Goal: Task Accomplishment & Management: Use online tool/utility

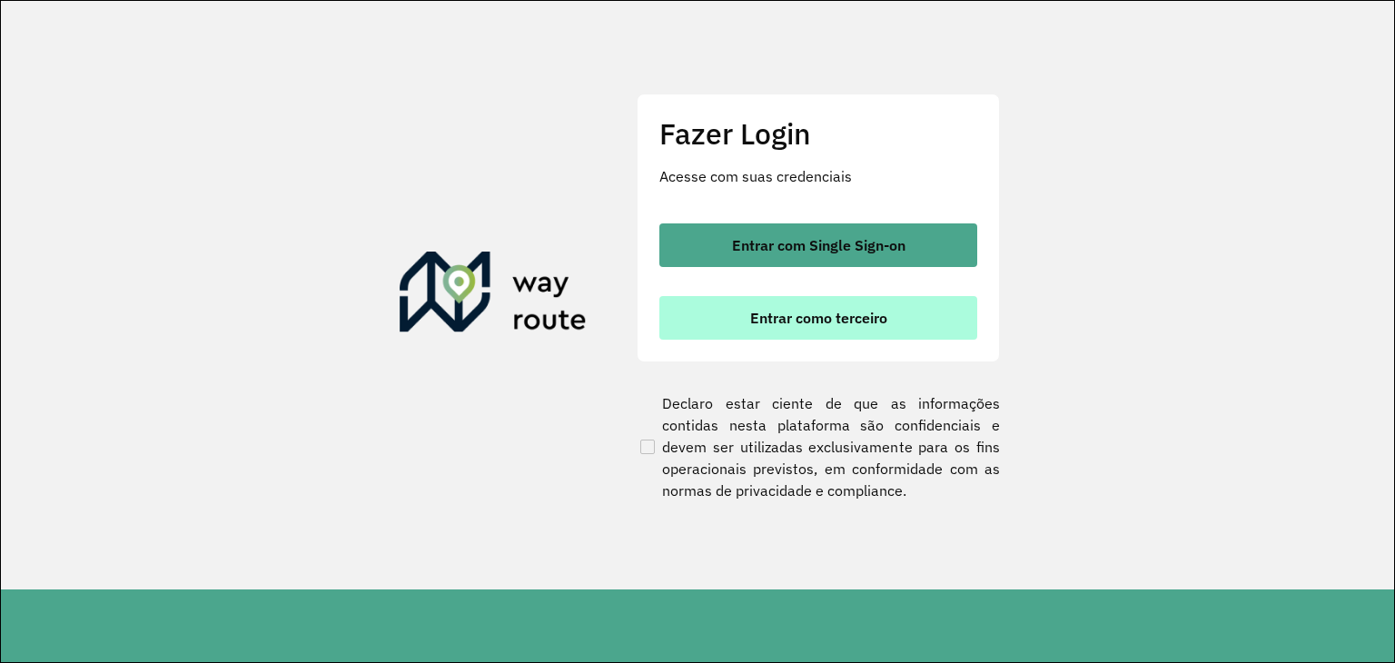
click at [867, 319] on span "Entrar como terceiro" at bounding box center [818, 318] width 137 height 15
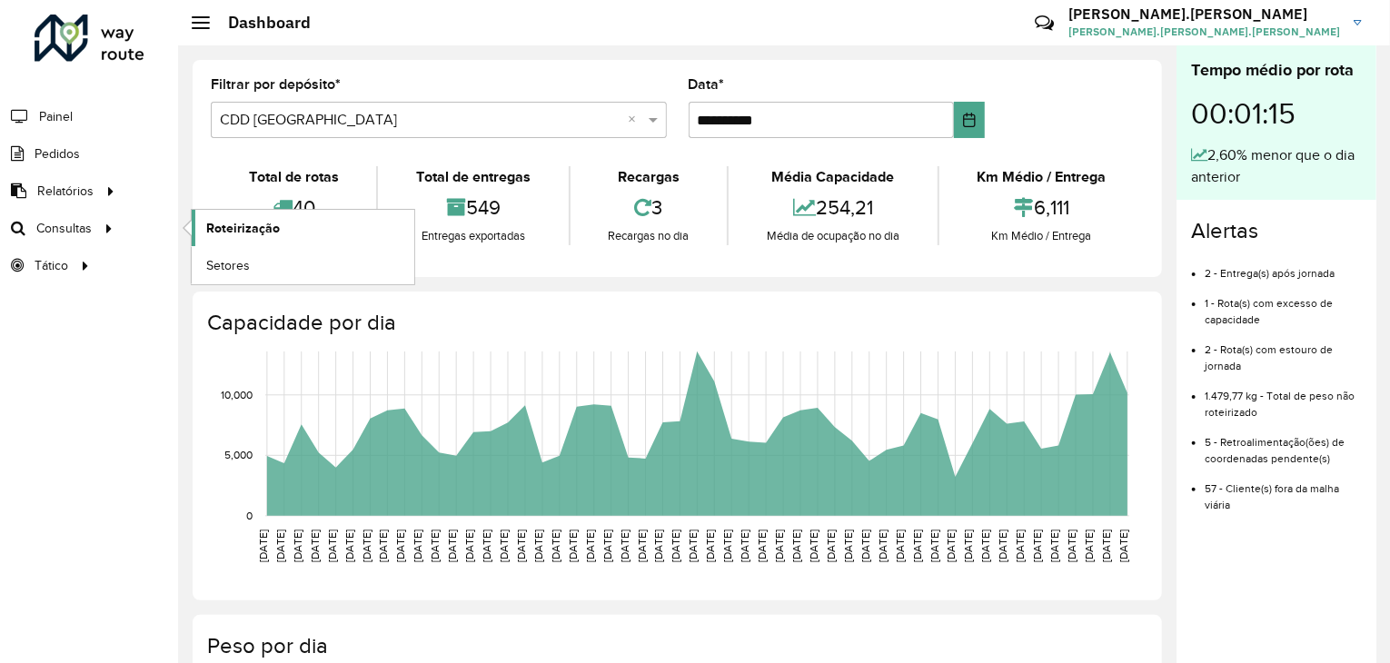
click at [225, 227] on span "Roteirização" at bounding box center [243, 228] width 74 height 19
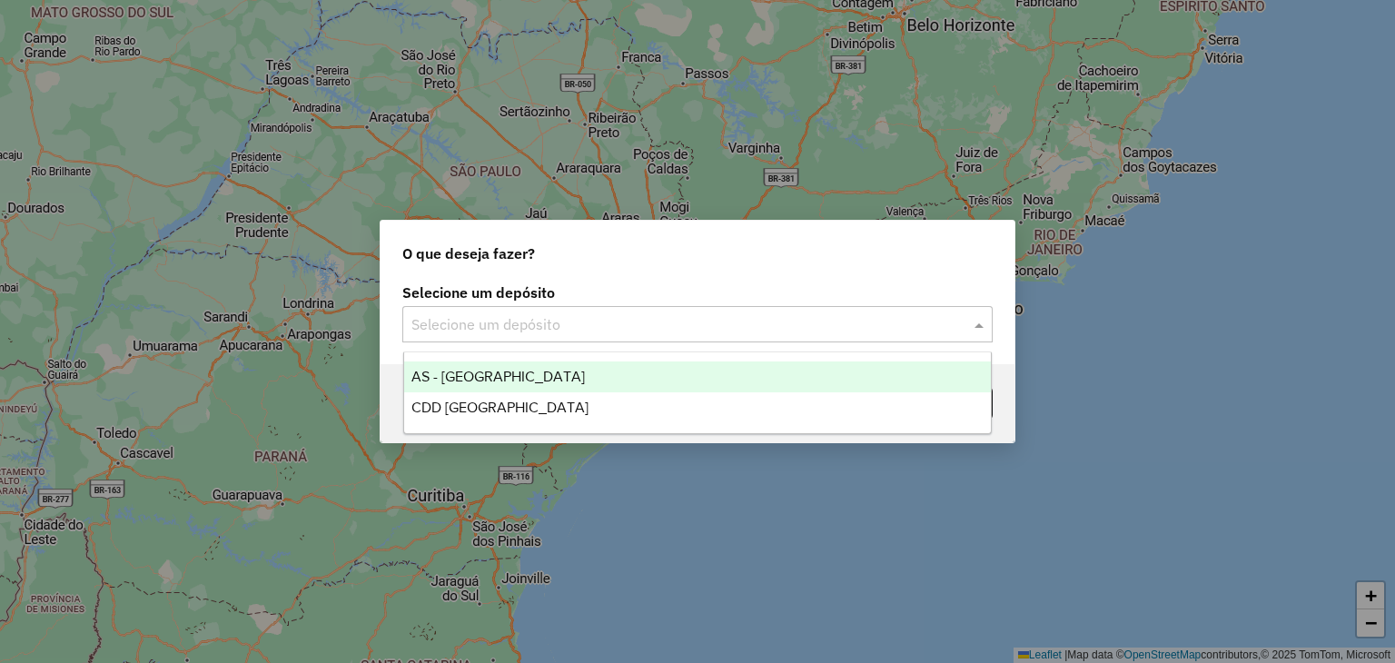
click at [673, 317] on input "text" at bounding box center [679, 325] width 536 height 22
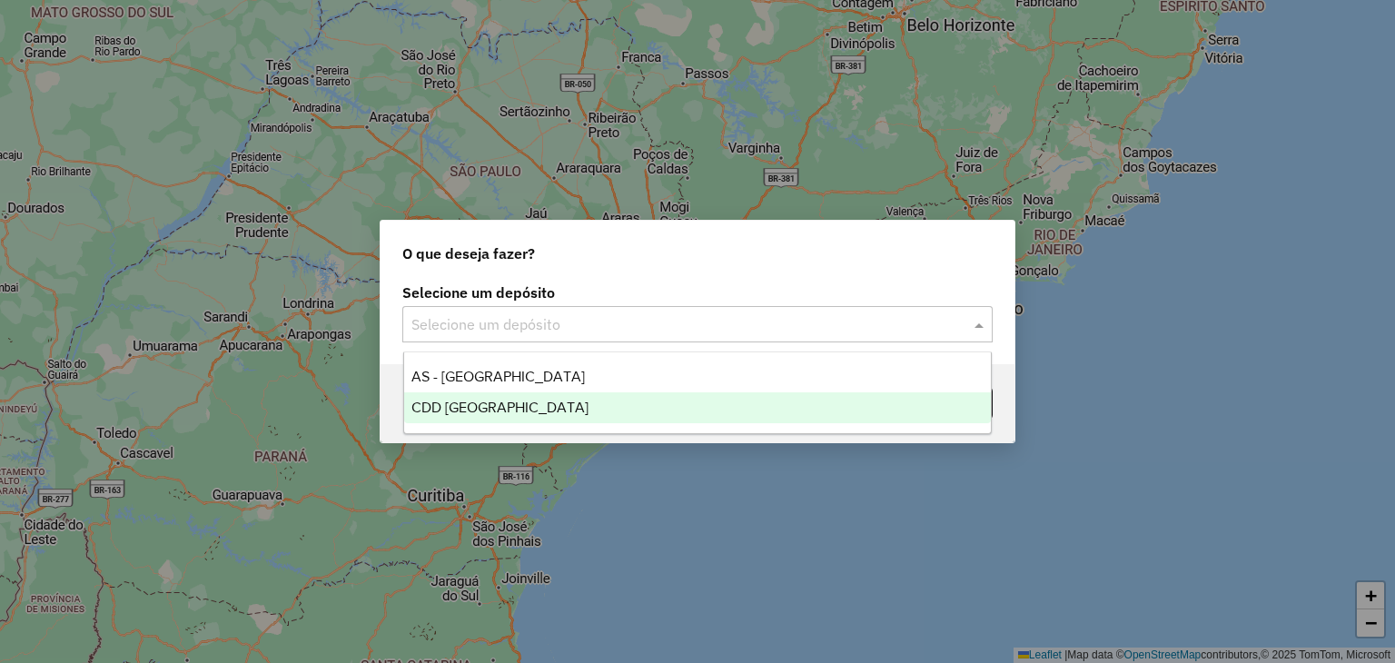
click at [648, 401] on div "CDD [GEOGRAPHIC_DATA]" at bounding box center [698, 407] width 588 height 31
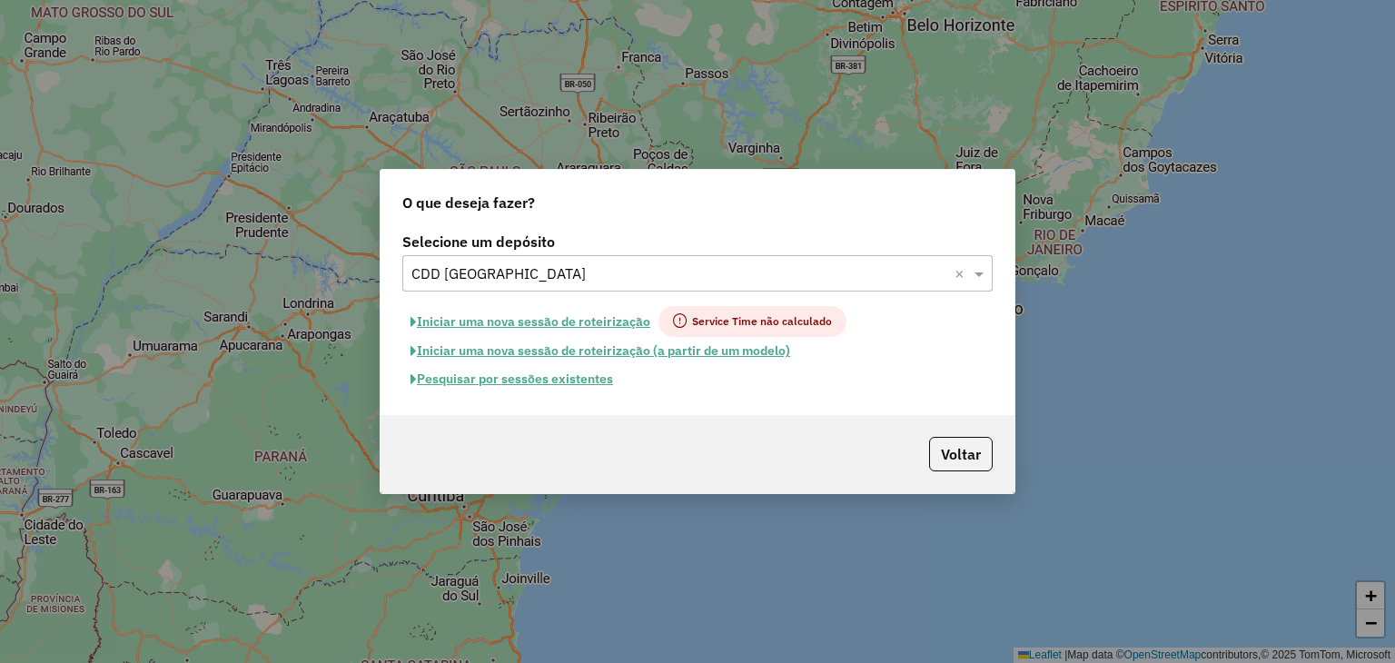
click at [574, 327] on button "Iniciar uma nova sessão de roteirização" at bounding box center [530, 321] width 256 height 31
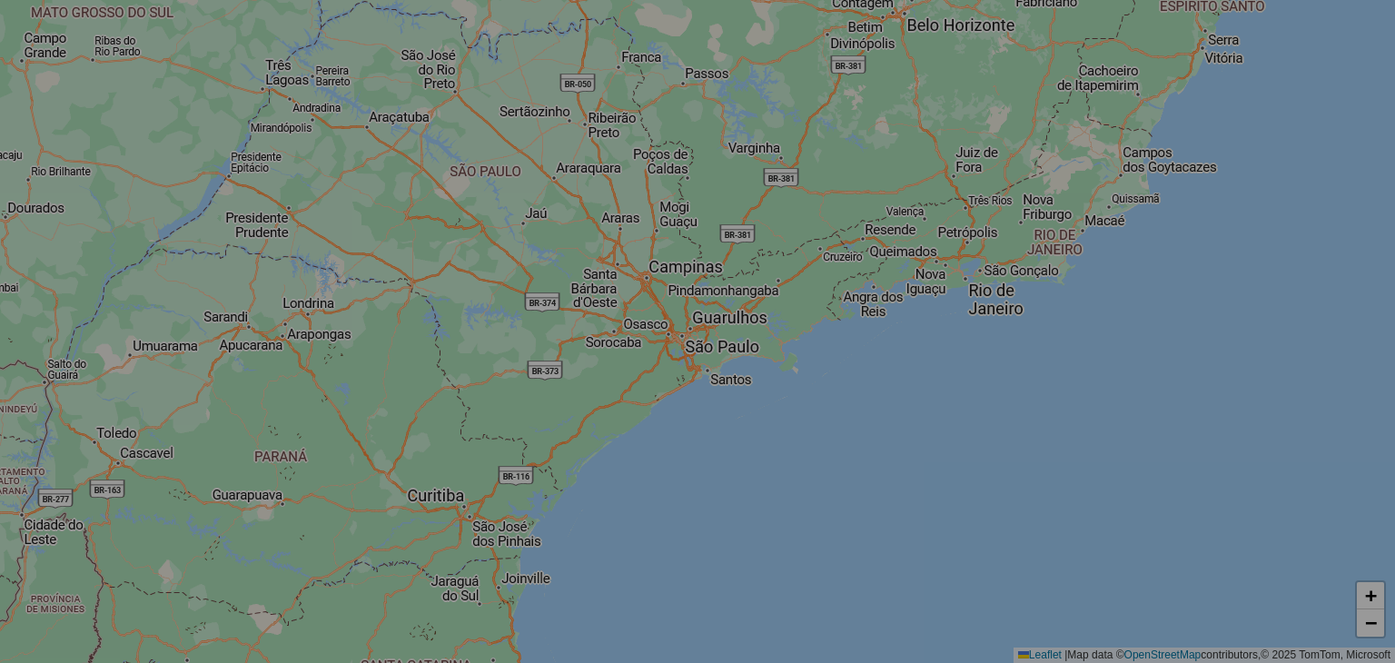
select select "*"
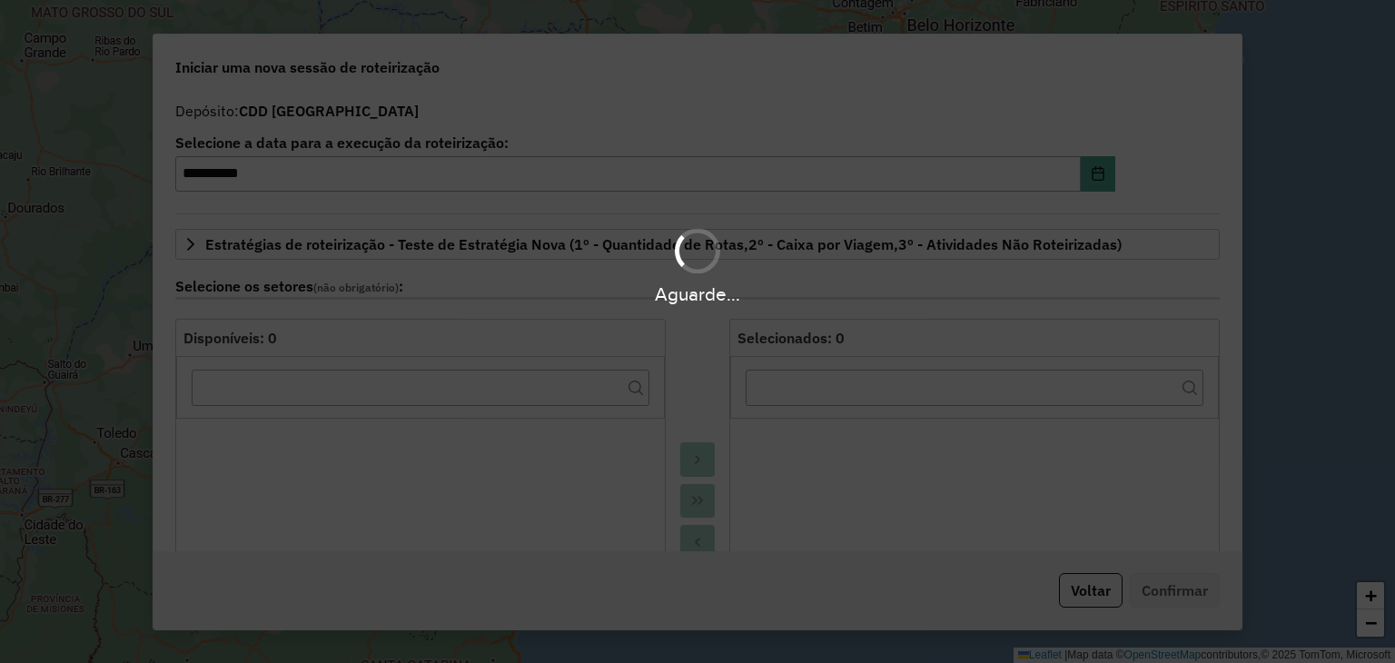
click at [574, 327] on div "Aguarde..." at bounding box center [697, 331] width 1395 height 663
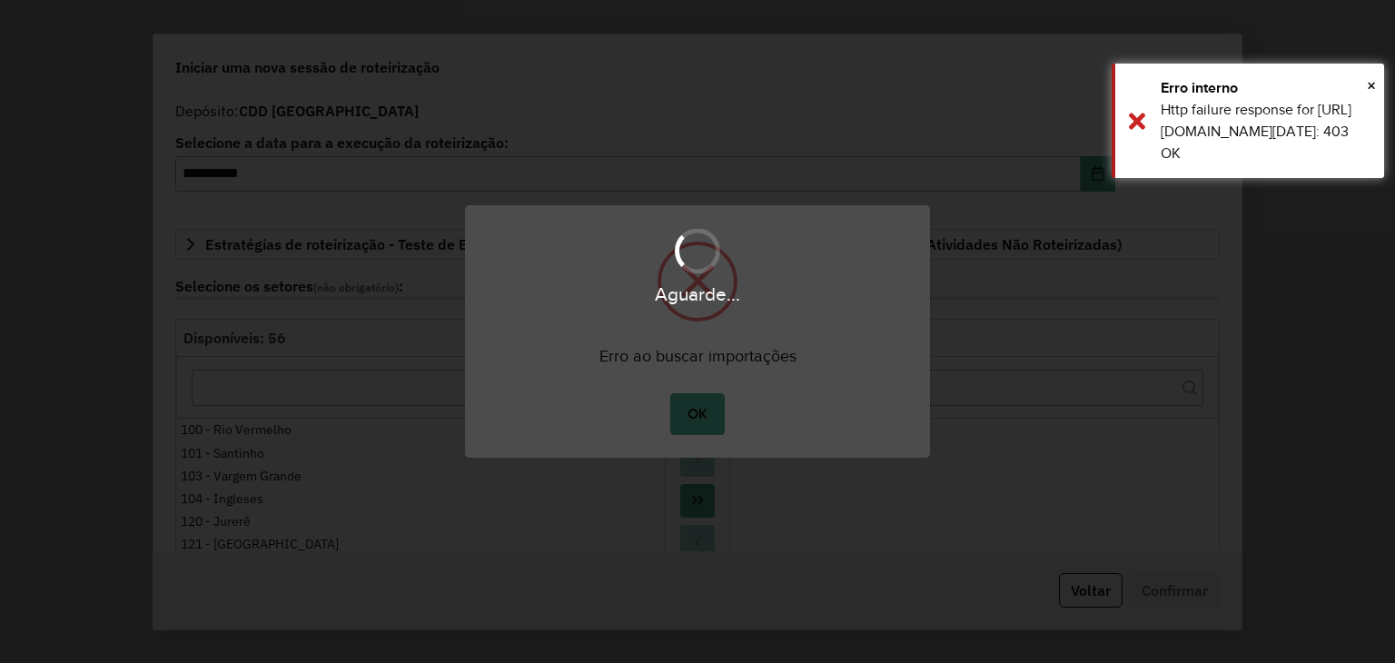
click at [676, 0] on body "**********" at bounding box center [697, 0] width 1395 height 0
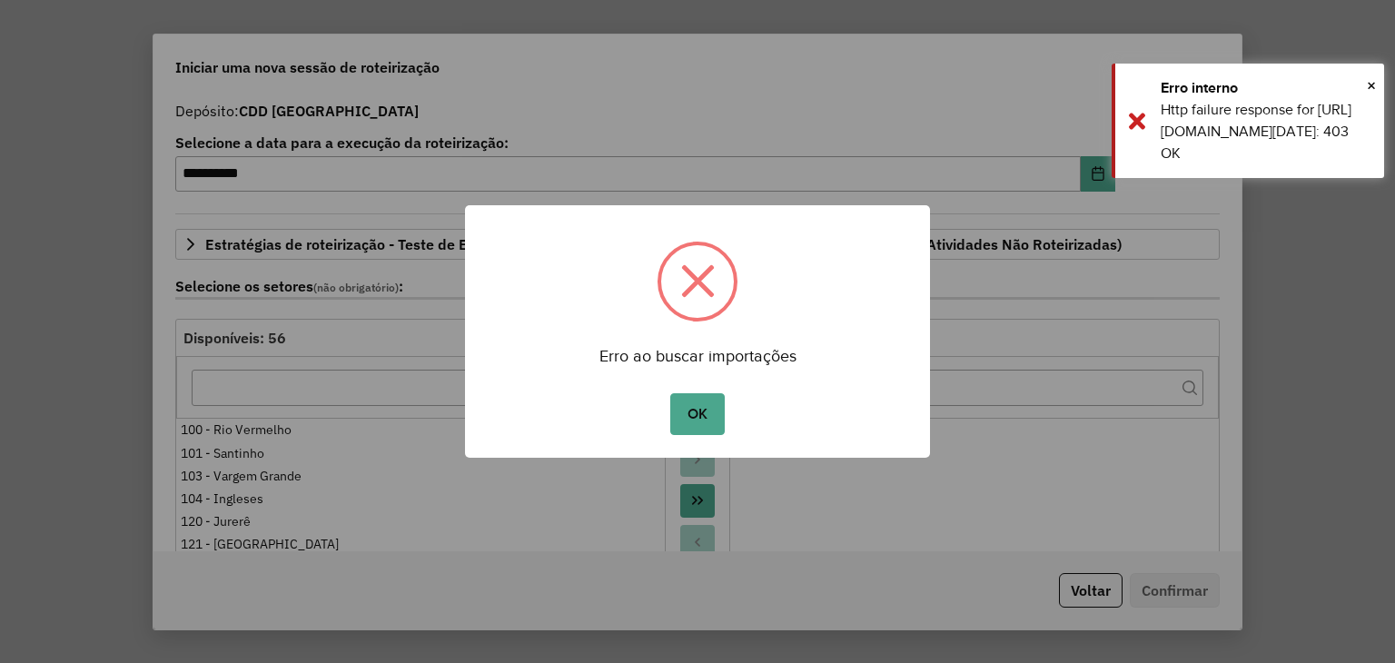
click at [676, 419] on button "OK" at bounding box center [697, 414] width 54 height 42
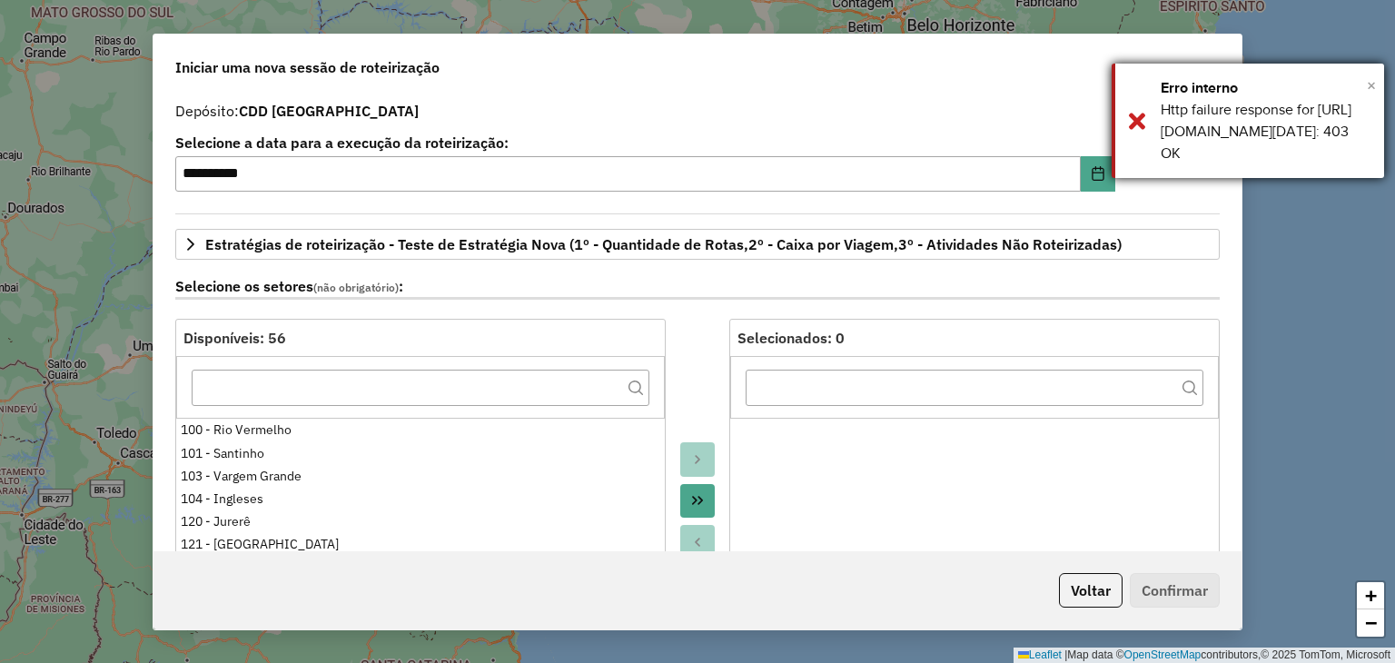
click at [1369, 84] on span "×" at bounding box center [1371, 85] width 9 height 20
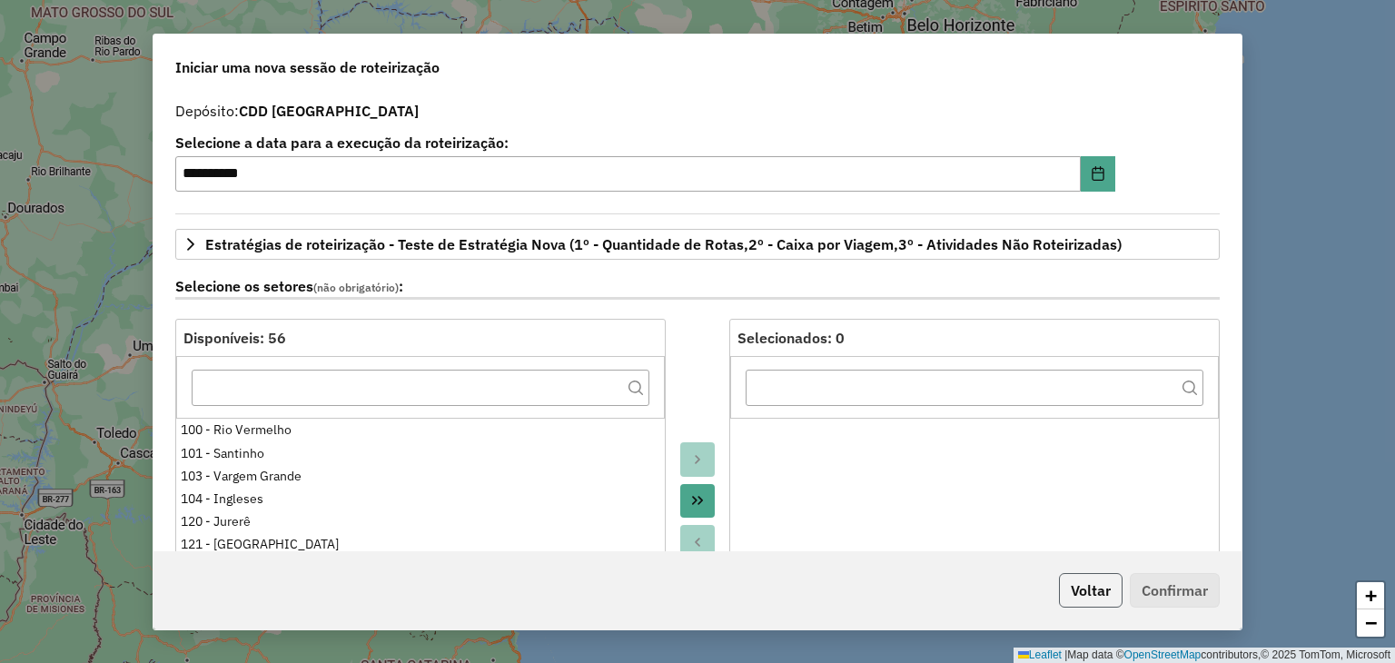
click at [1079, 582] on button "Voltar" at bounding box center [1091, 590] width 64 height 35
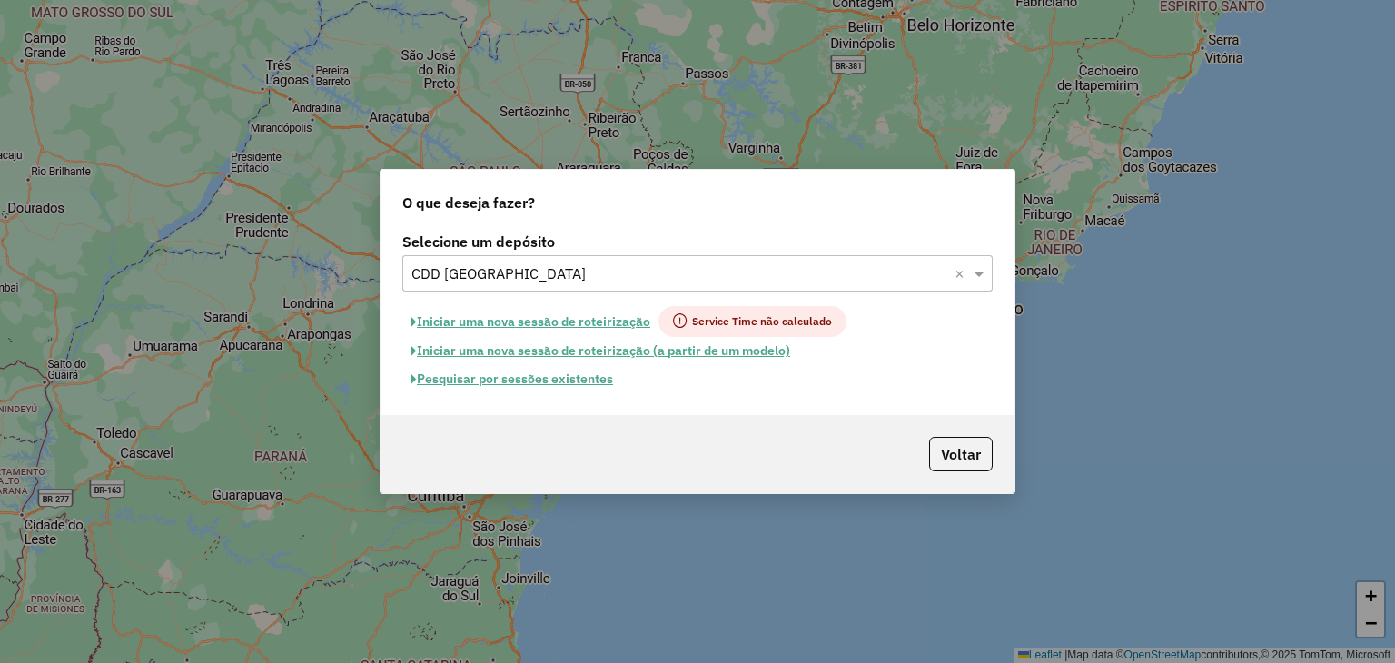
click at [569, 385] on button "Pesquisar por sessões existentes" at bounding box center [511, 379] width 219 height 28
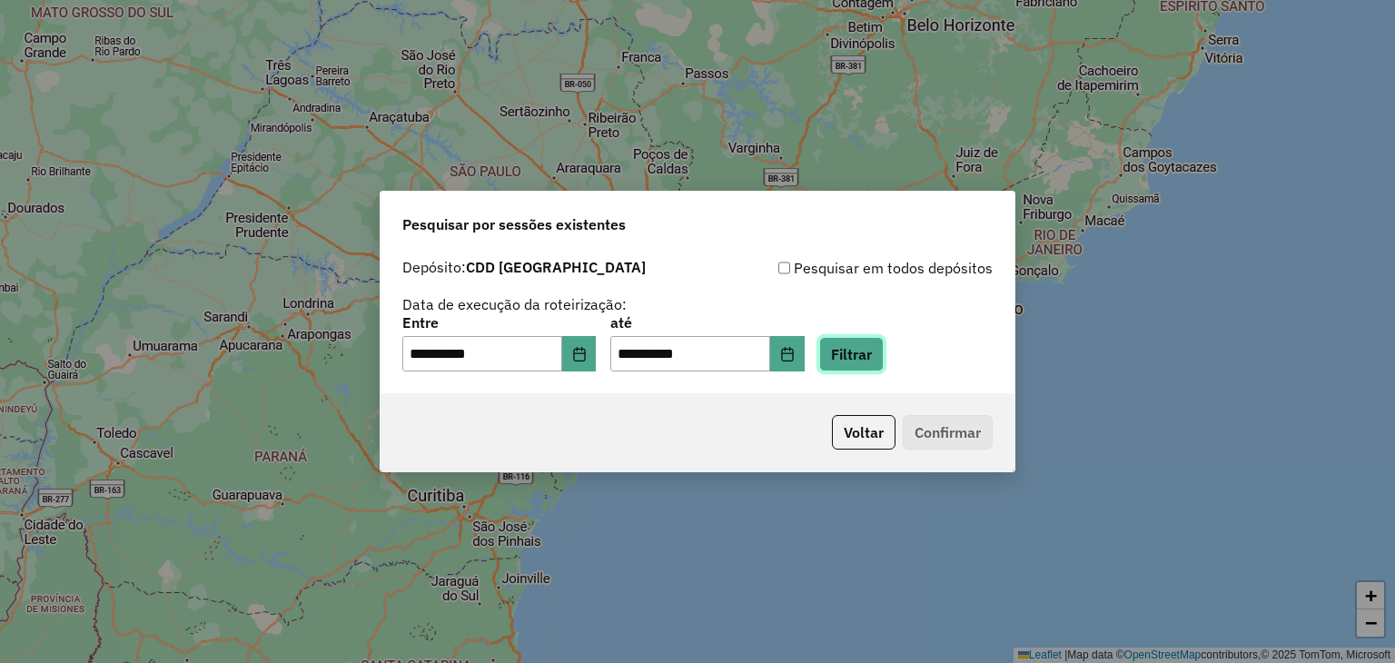
click at [883, 364] on button "Filtrar" at bounding box center [851, 354] width 64 height 35
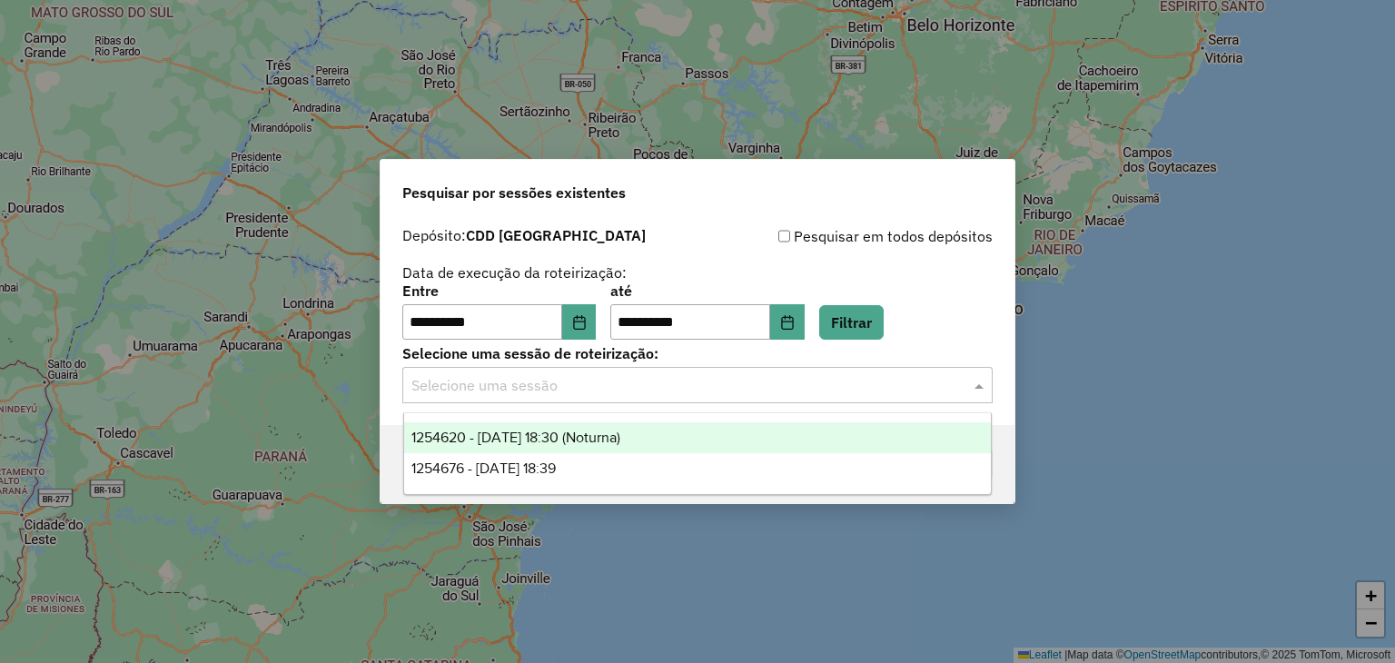
click at [597, 393] on input "text" at bounding box center [679, 386] width 536 height 22
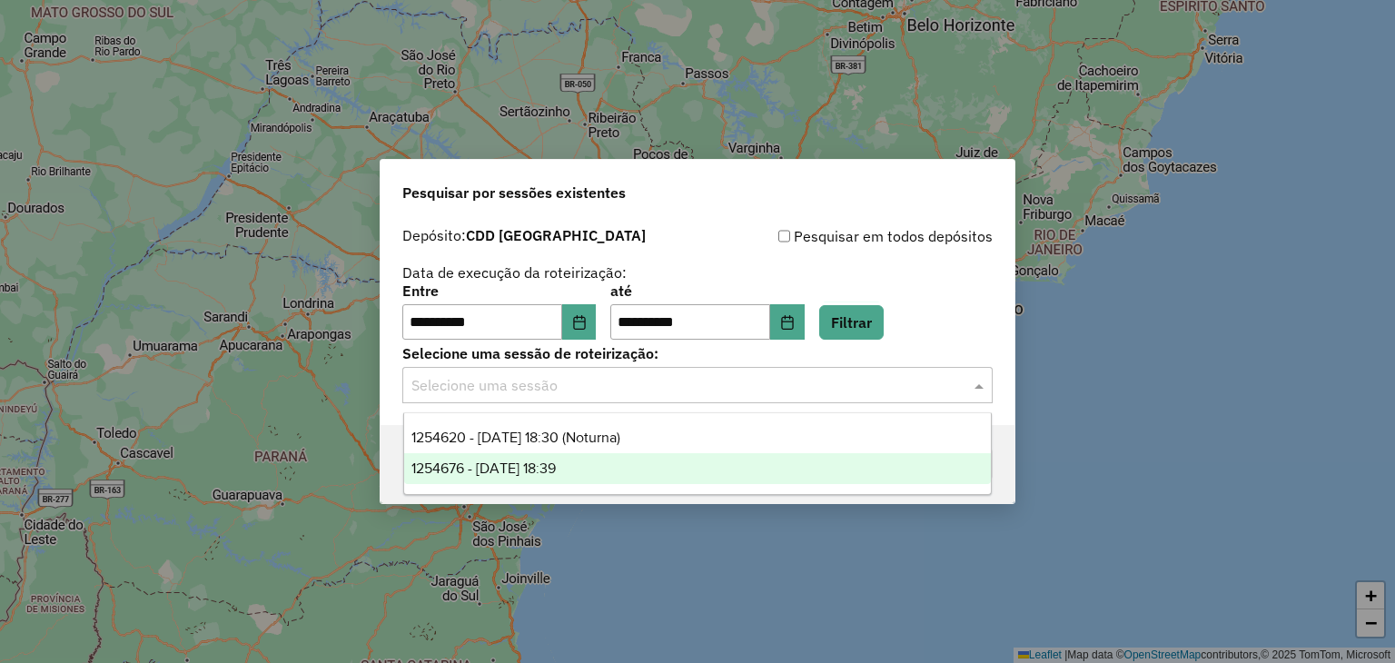
click at [595, 463] on div "1254676 - 28/08/2025 18:39" at bounding box center [698, 468] width 588 height 31
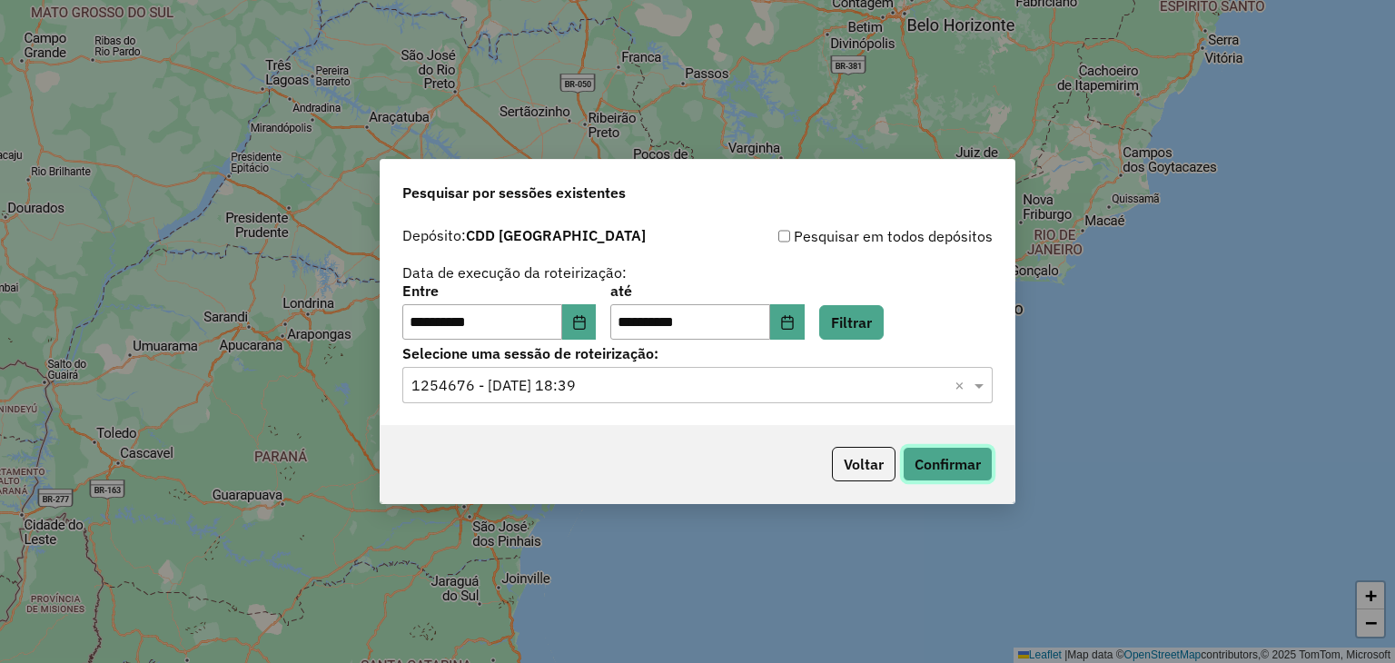
click at [966, 459] on button "Confirmar" at bounding box center [948, 464] width 90 height 35
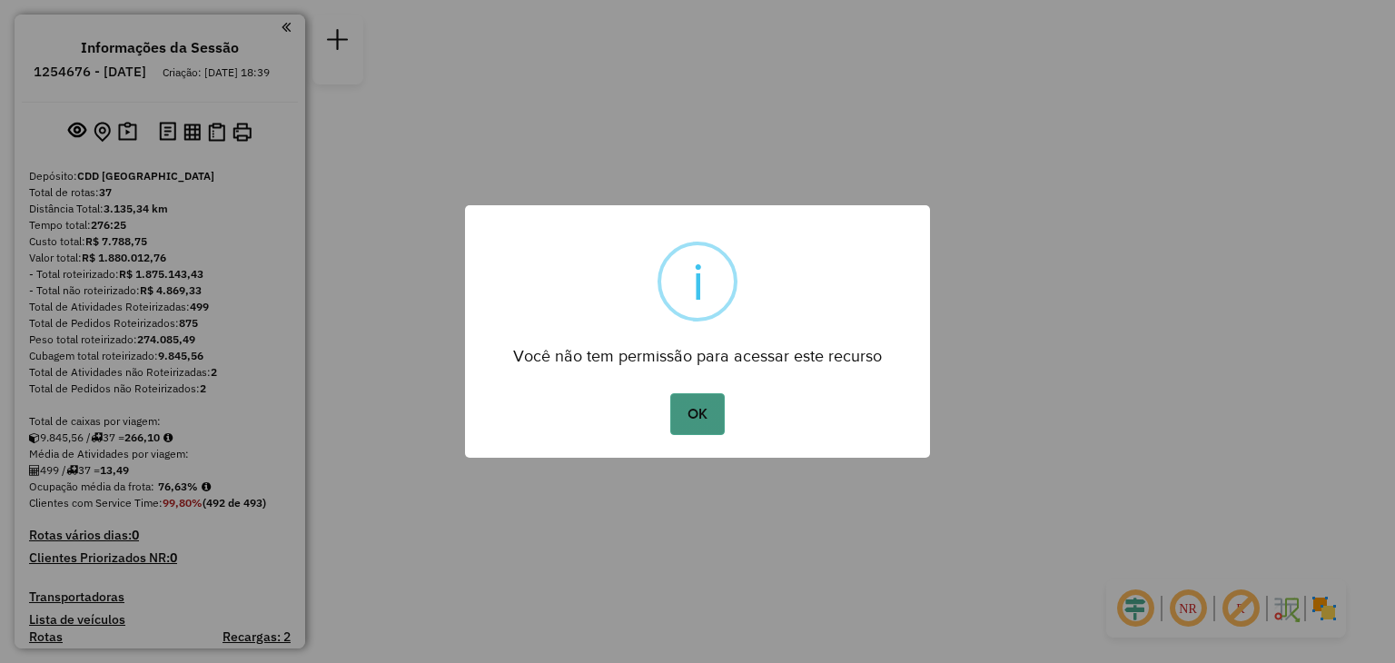
click at [705, 421] on button "OK" at bounding box center [697, 414] width 54 height 42
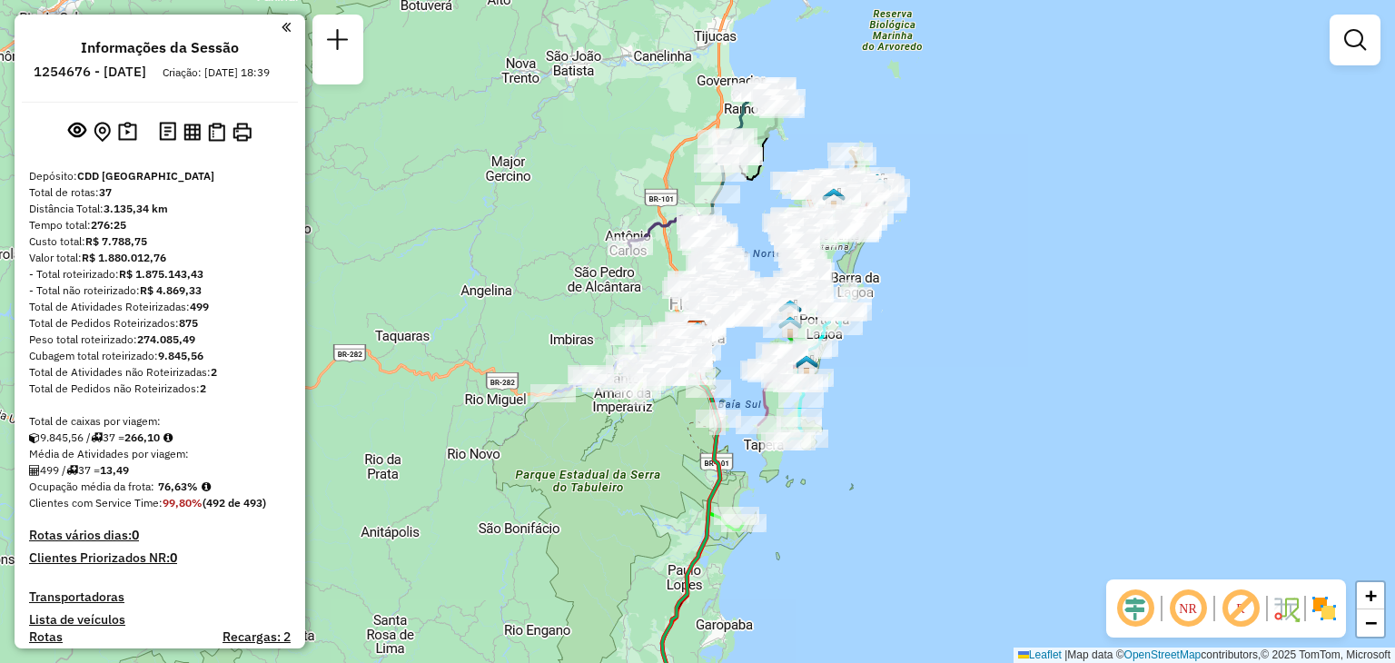
click at [1193, 611] on em at bounding box center [1188, 609] width 44 height 44
click at [1375, 593] on span "+" at bounding box center [1371, 595] width 12 height 23
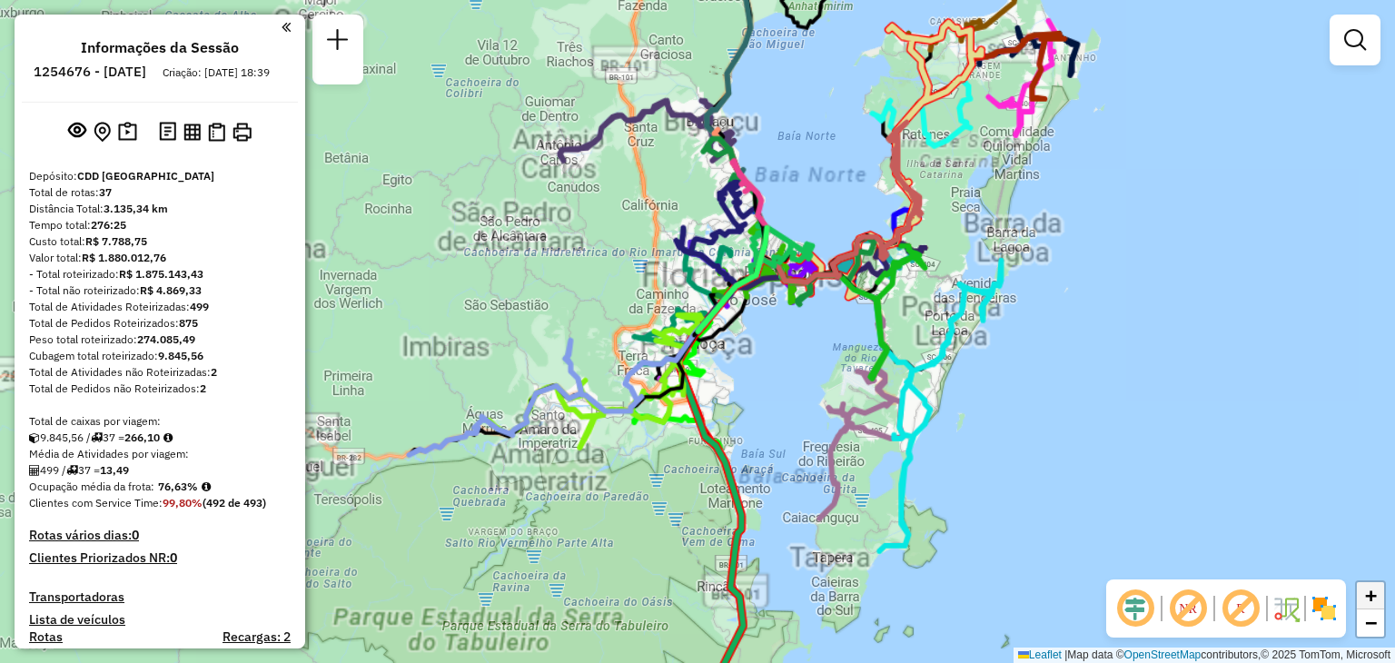
click at [1375, 593] on span "+" at bounding box center [1371, 595] width 12 height 23
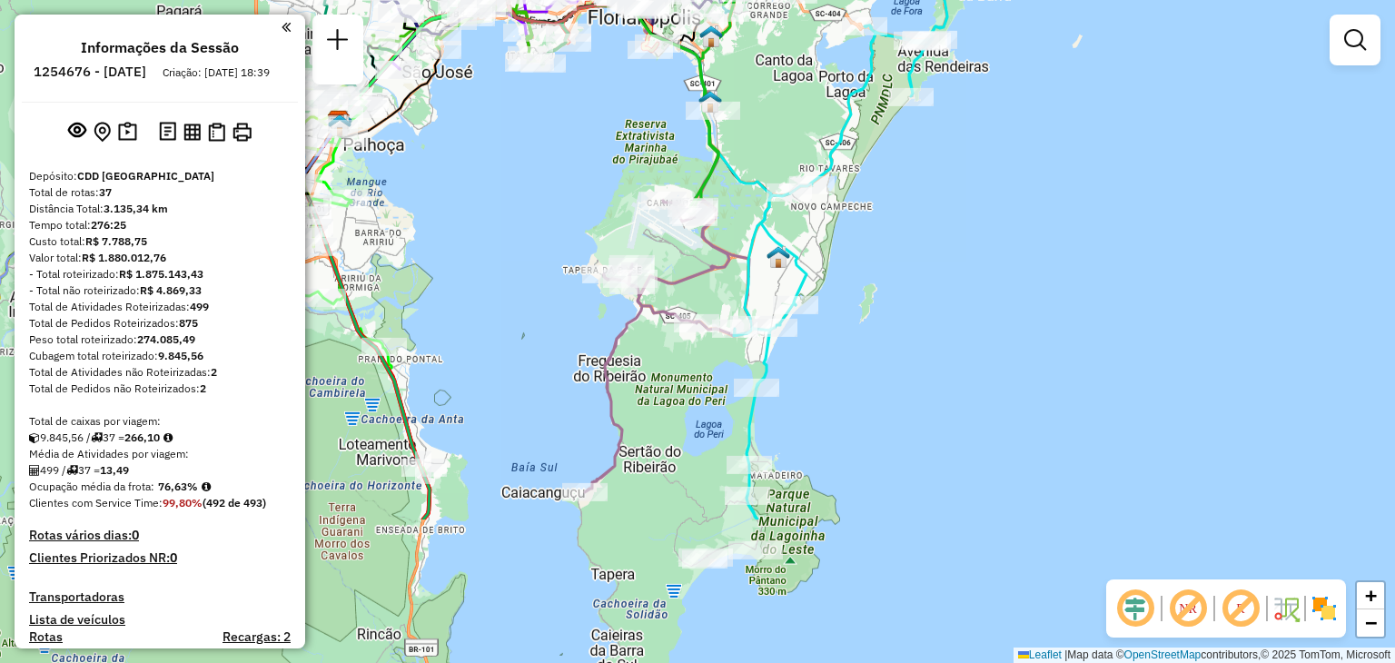
drag, startPoint x: 1323, startPoint y: 484, endPoint x: 966, endPoint y: 278, distance: 412.2
click at [966, 278] on div "Janela de atendimento Grade de atendimento Capacidade Transportadoras Veículos …" at bounding box center [697, 331] width 1395 height 663
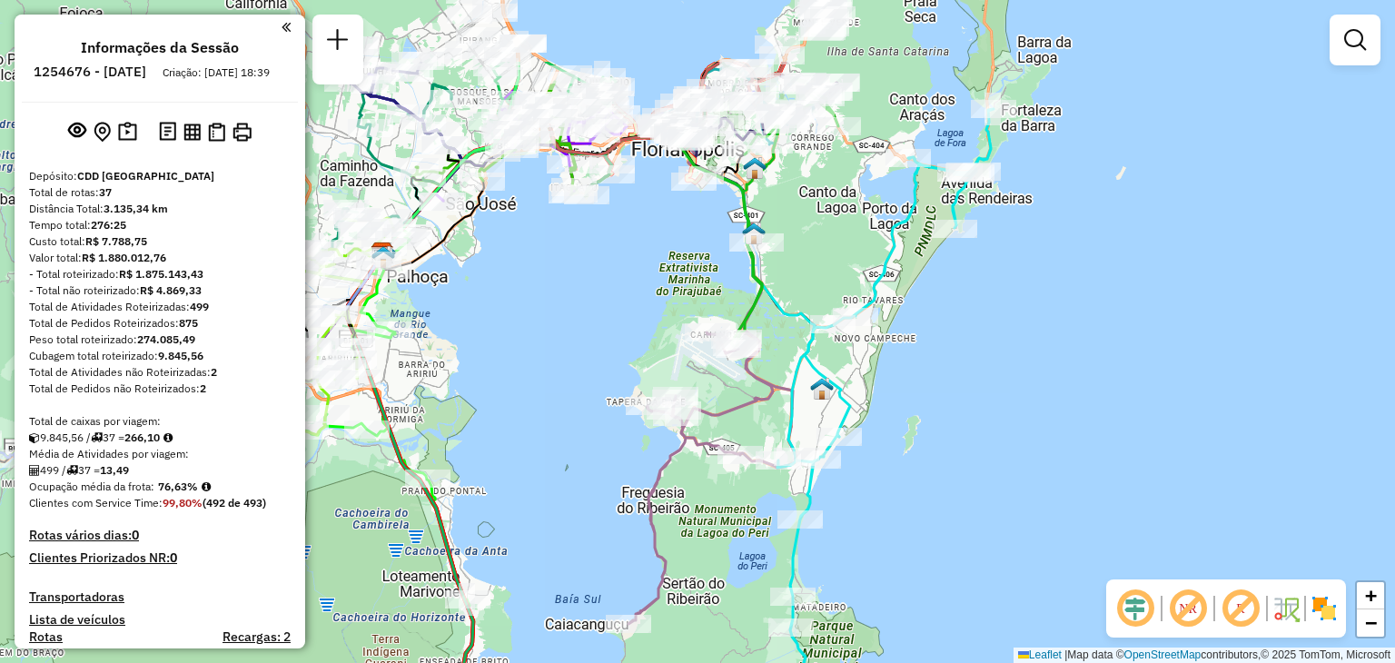
drag, startPoint x: 918, startPoint y: 243, endPoint x: 962, endPoint y: 365, distance: 130.1
click at [962, 365] on div "Janela de atendimento Grade de atendimento Capacidade Transportadoras Veículos …" at bounding box center [697, 331] width 1395 height 663
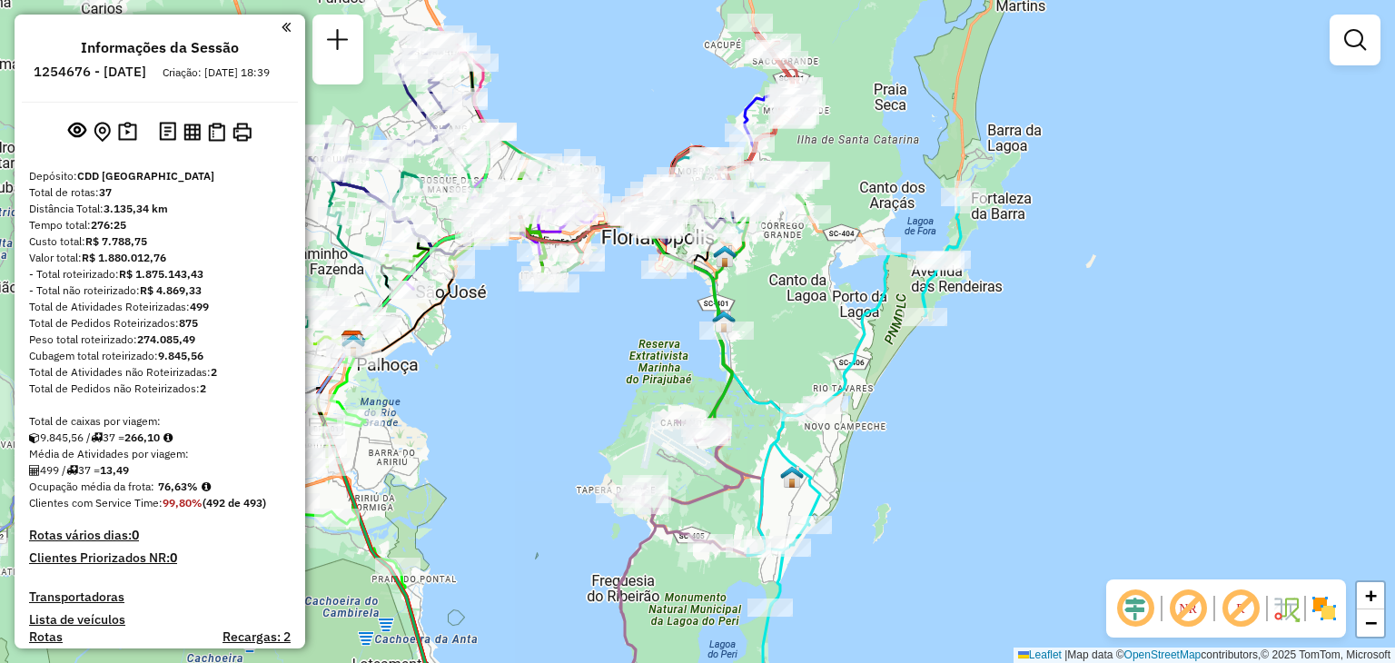
drag, startPoint x: 928, startPoint y: 407, endPoint x: 898, endPoint y: 500, distance: 97.4
click at [898, 500] on div "Janela de atendimento Grade de atendimento Capacidade Transportadoras Veículos …" at bounding box center [697, 331] width 1395 height 663
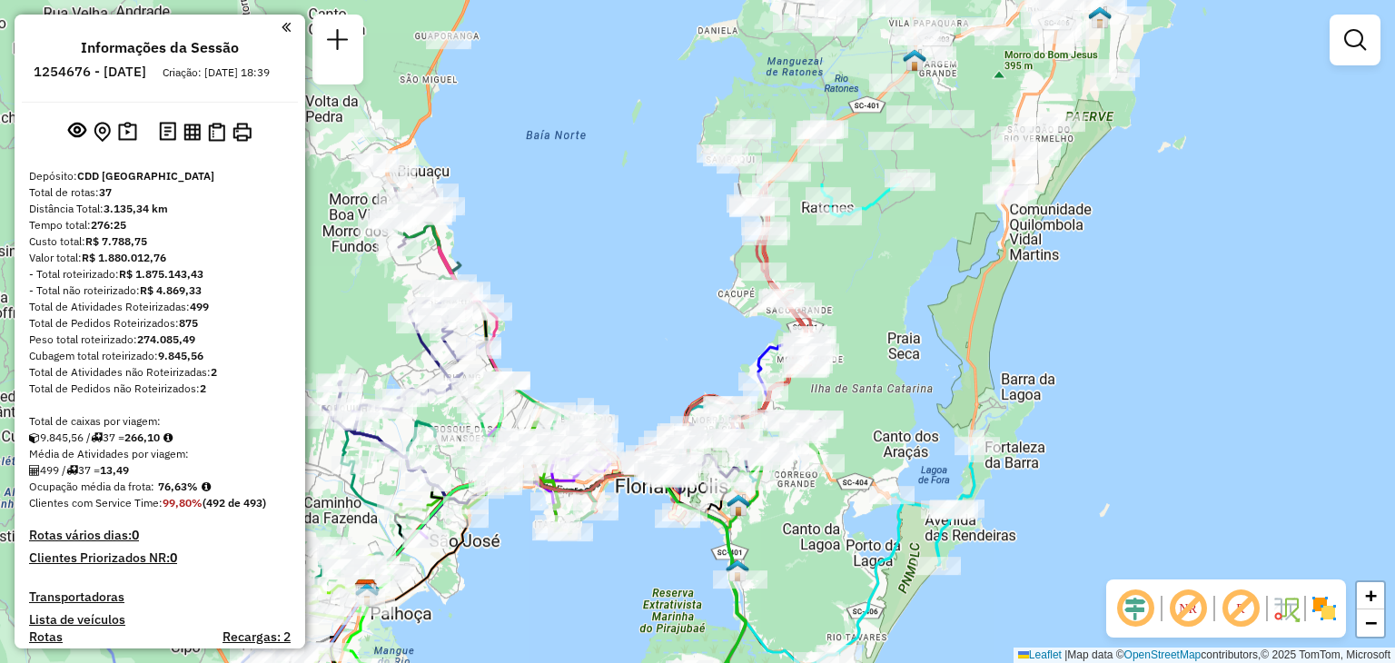
drag, startPoint x: 789, startPoint y: 320, endPoint x: 800, endPoint y: 568, distance: 248.2
click at [800, 568] on div "Janela de atendimento Grade de atendimento Capacidade Transportadoras Veículos …" at bounding box center [697, 331] width 1395 height 663
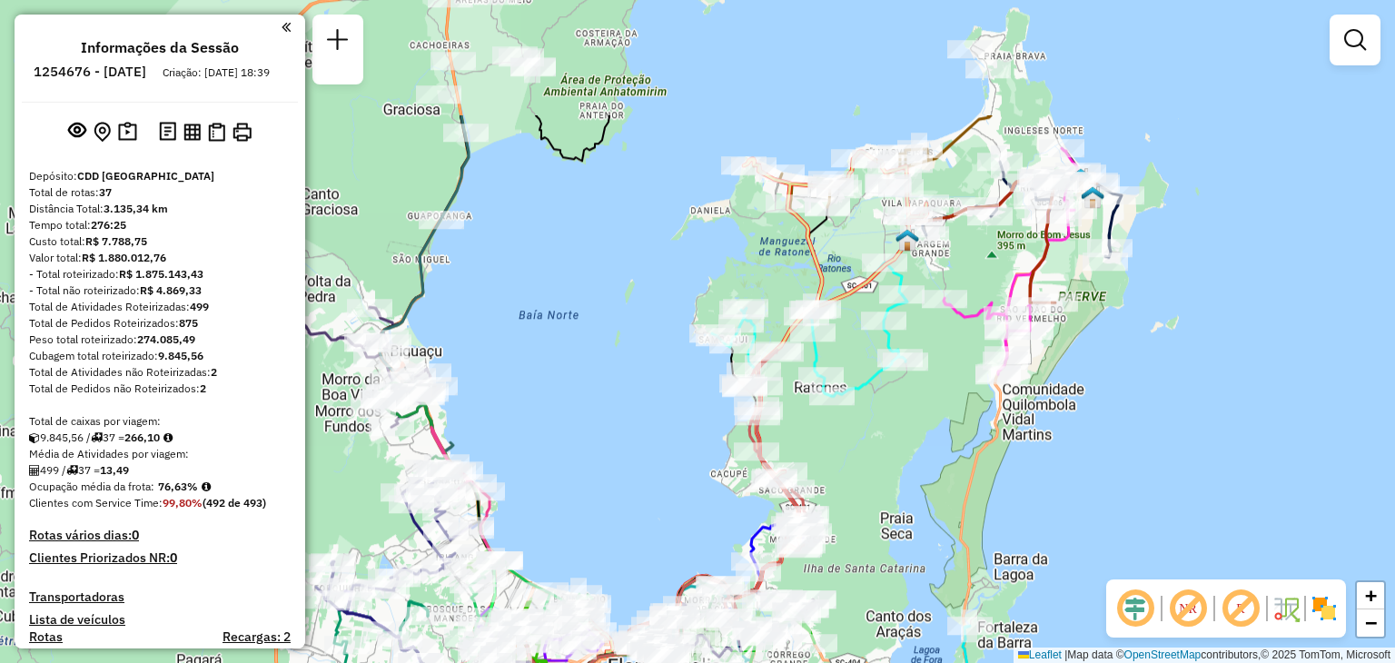
drag, startPoint x: 931, startPoint y: 259, endPoint x: 926, endPoint y: 438, distance: 179.0
click at [926, 438] on div "Janela de atendimento Grade de atendimento Capacidade Transportadoras Veículos …" at bounding box center [697, 331] width 1395 height 663
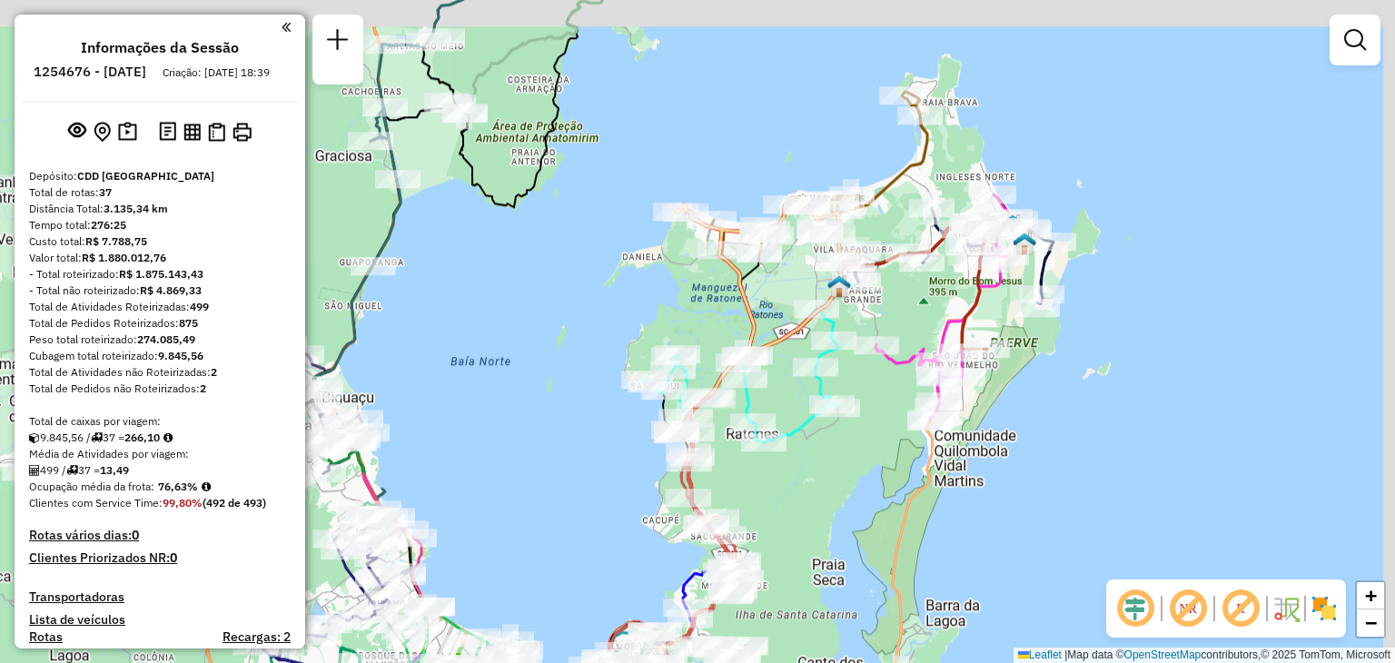
drag, startPoint x: 1078, startPoint y: 95, endPoint x: 1008, endPoint y: 143, distance: 84.4
click at [1008, 143] on div "Janela de atendimento Grade de atendimento Capacidade Transportadoras Veículos …" at bounding box center [697, 331] width 1395 height 663
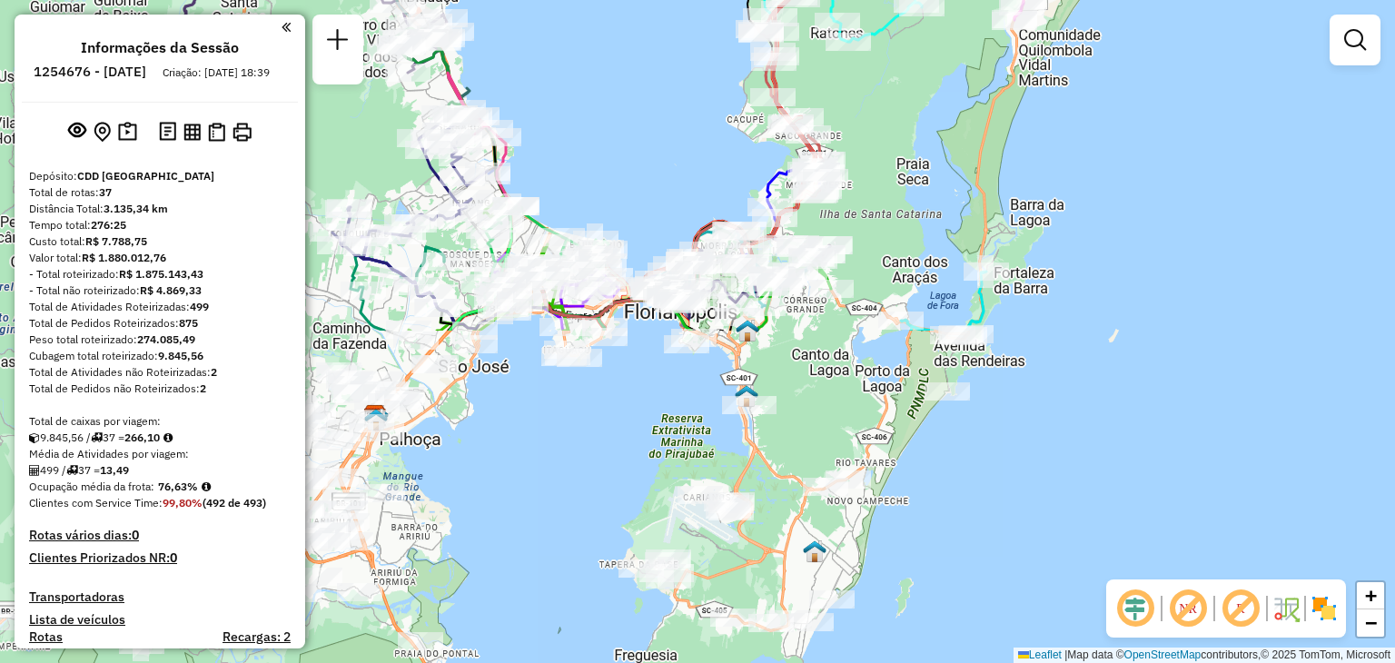
drag, startPoint x: 793, startPoint y: 536, endPoint x: 879, endPoint y: 144, distance: 401.8
click at [879, 144] on div "Janela de atendimento Grade de atendimento Capacidade Transportadoras Veículos …" at bounding box center [697, 331] width 1395 height 663
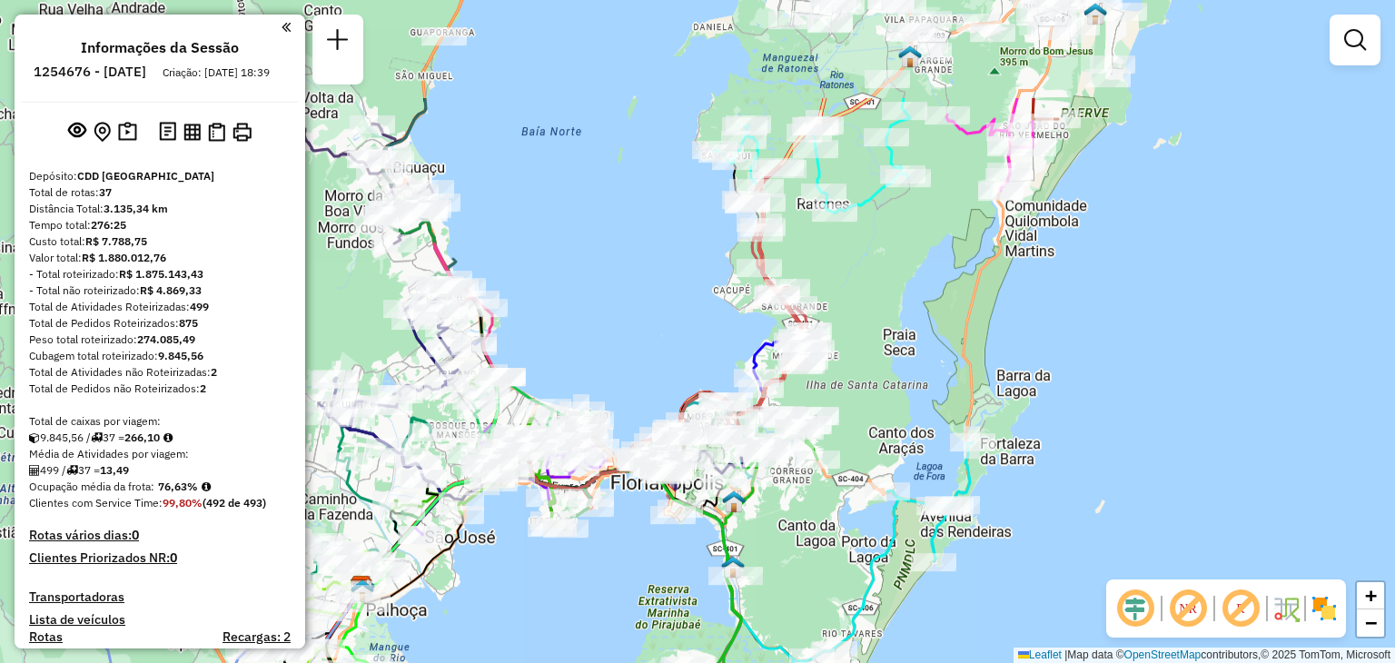
drag, startPoint x: 879, startPoint y: 144, endPoint x: 866, endPoint y: 299, distance: 155.9
click at [866, 306] on div "Janela de atendimento Grade de atendimento Capacidade Transportadoras Veículos …" at bounding box center [697, 331] width 1395 height 663
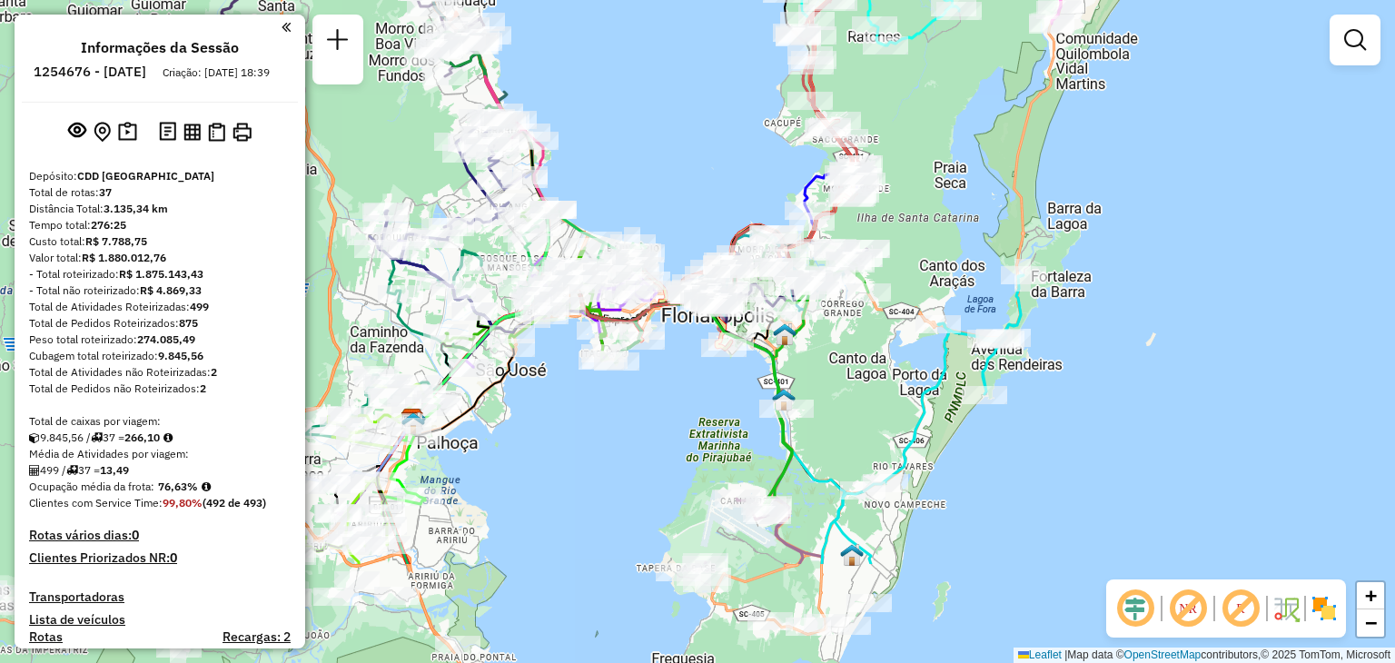
drag, startPoint x: 850, startPoint y: 390, endPoint x: 901, endPoint y: 228, distance: 169.5
click at [901, 228] on div "Janela de atendimento Grade de atendimento Capacidade Transportadoras Veículos …" at bounding box center [697, 331] width 1395 height 663
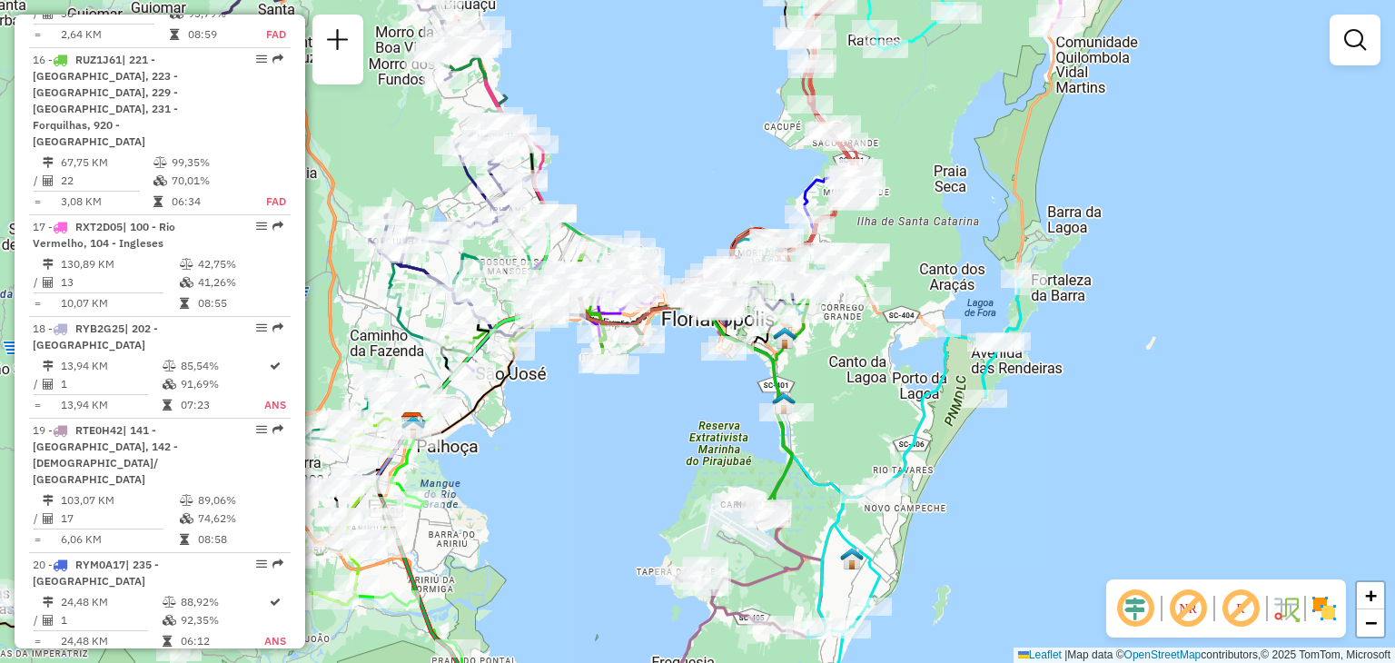
scroll to position [2049, 0]
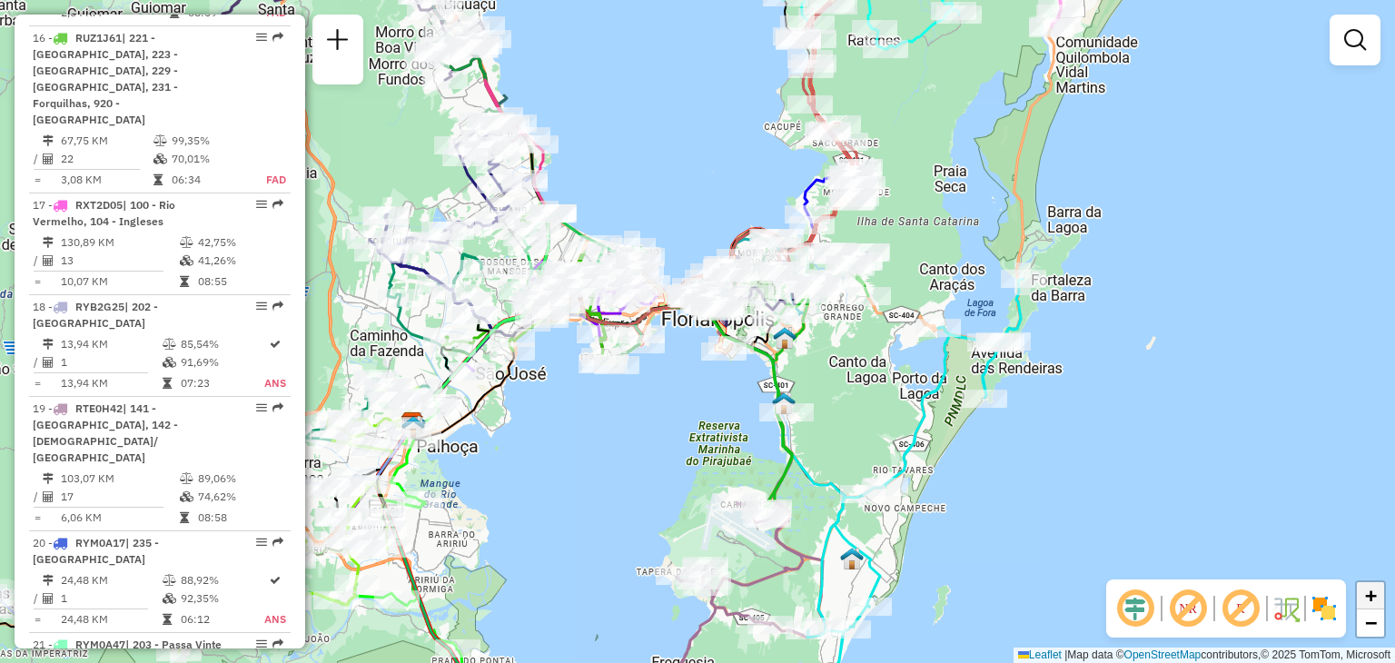
click at [1375, 599] on span "+" at bounding box center [1371, 595] width 12 height 23
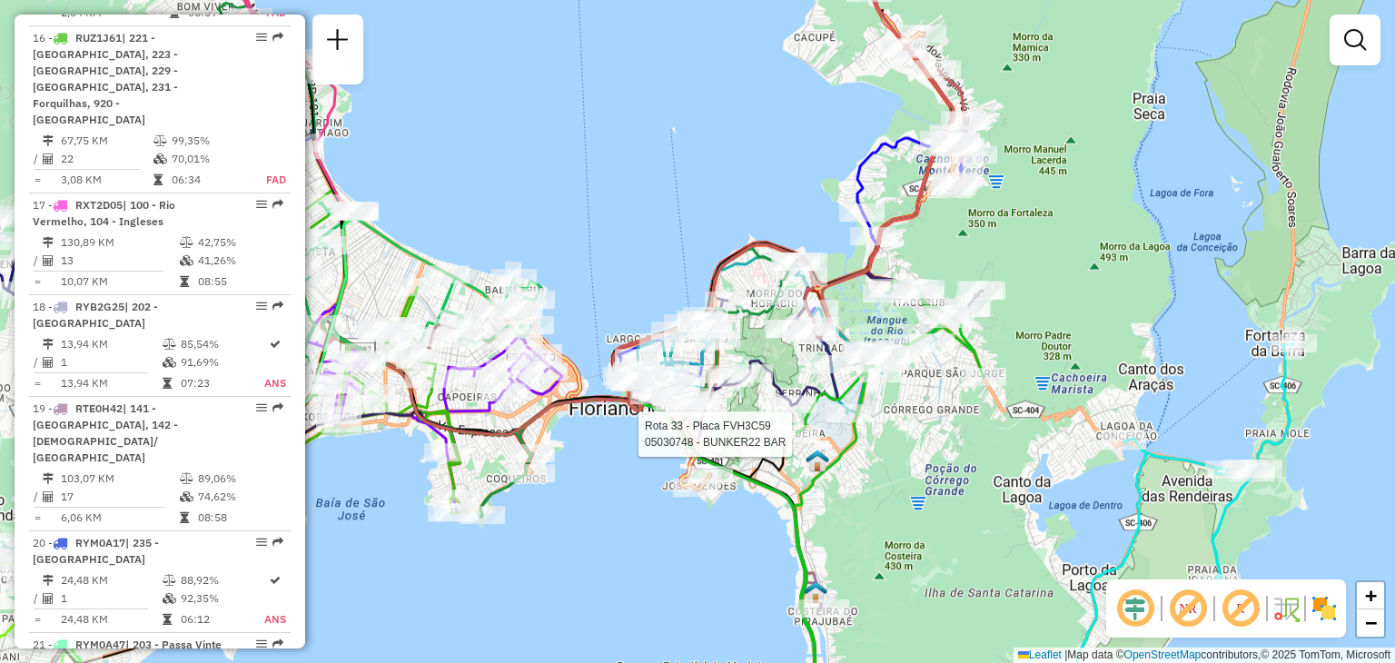
select select "**********"
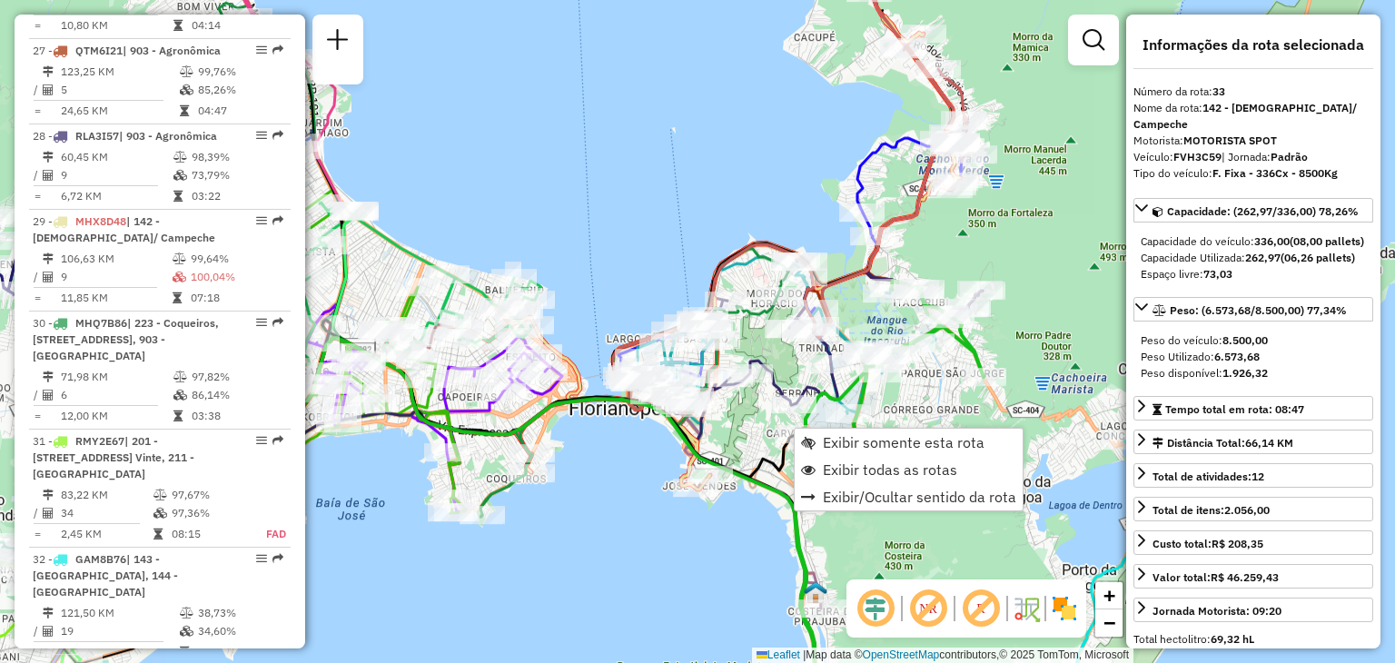
scroll to position [3800, 0]
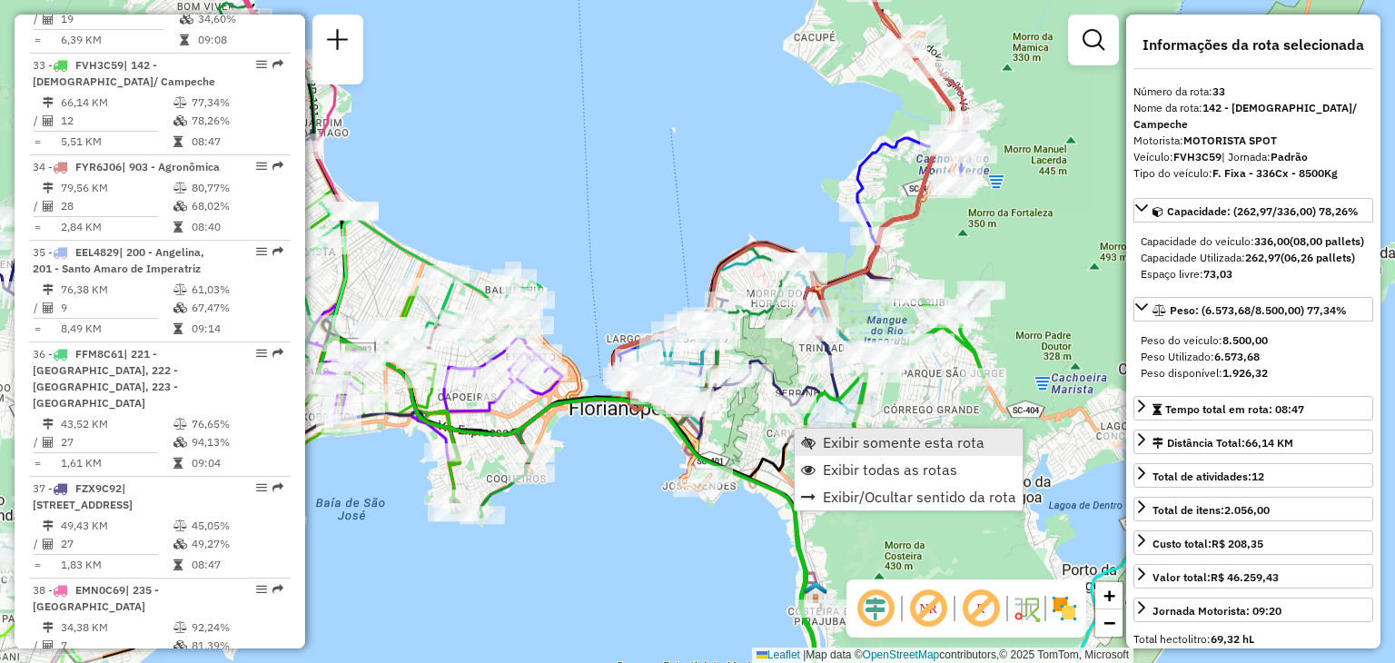
click at [900, 449] on span "Exibir somente esta rota" at bounding box center [904, 442] width 162 height 15
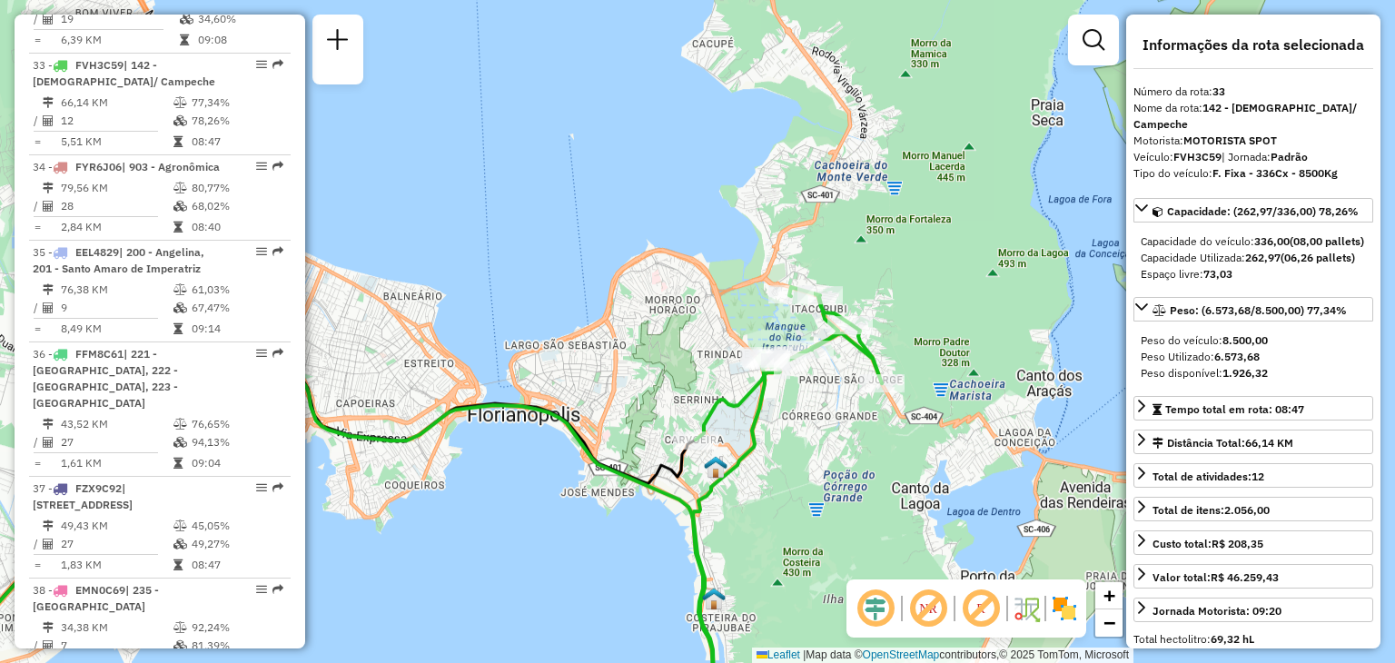
drag, startPoint x: 960, startPoint y: 401, endPoint x: 737, endPoint y: 581, distance: 287.4
click at [737, 581] on div "Janela de atendimento Grade de atendimento Capacidade Transportadoras Veículos …" at bounding box center [697, 331] width 1395 height 663
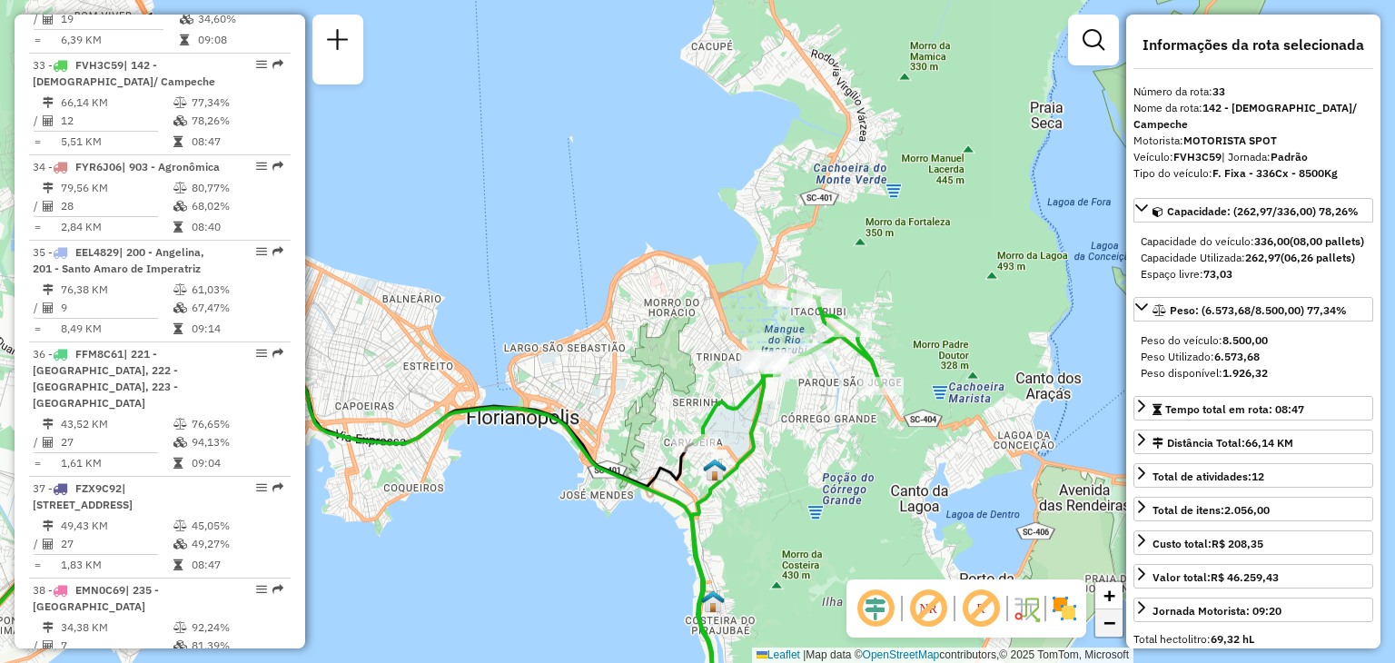
click at [1113, 623] on span "−" at bounding box center [1110, 622] width 12 height 23
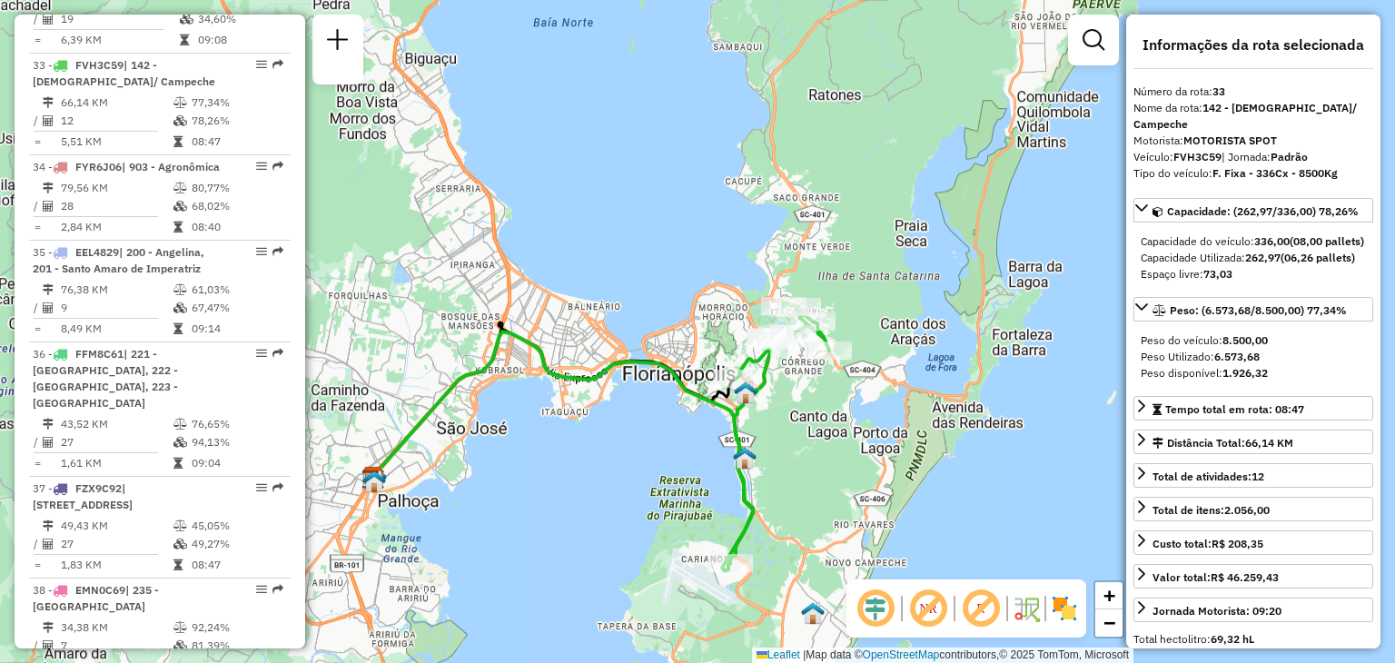
drag, startPoint x: 789, startPoint y: 453, endPoint x: 830, endPoint y: 453, distance: 40.9
click at [830, 453] on div "Janela de atendimento Grade de atendimento Capacidade Transportadoras Veículos …" at bounding box center [697, 331] width 1395 height 663
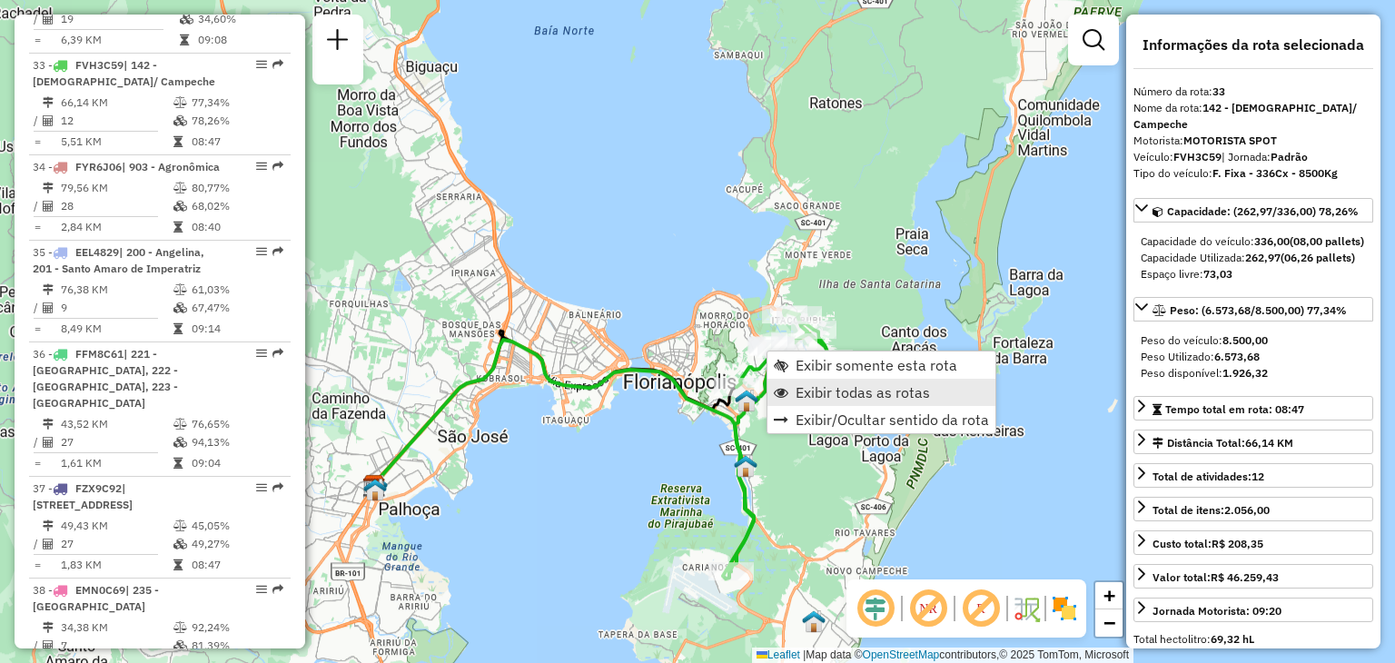
click at [811, 390] on span "Exibir todas as rotas" at bounding box center [863, 392] width 134 height 15
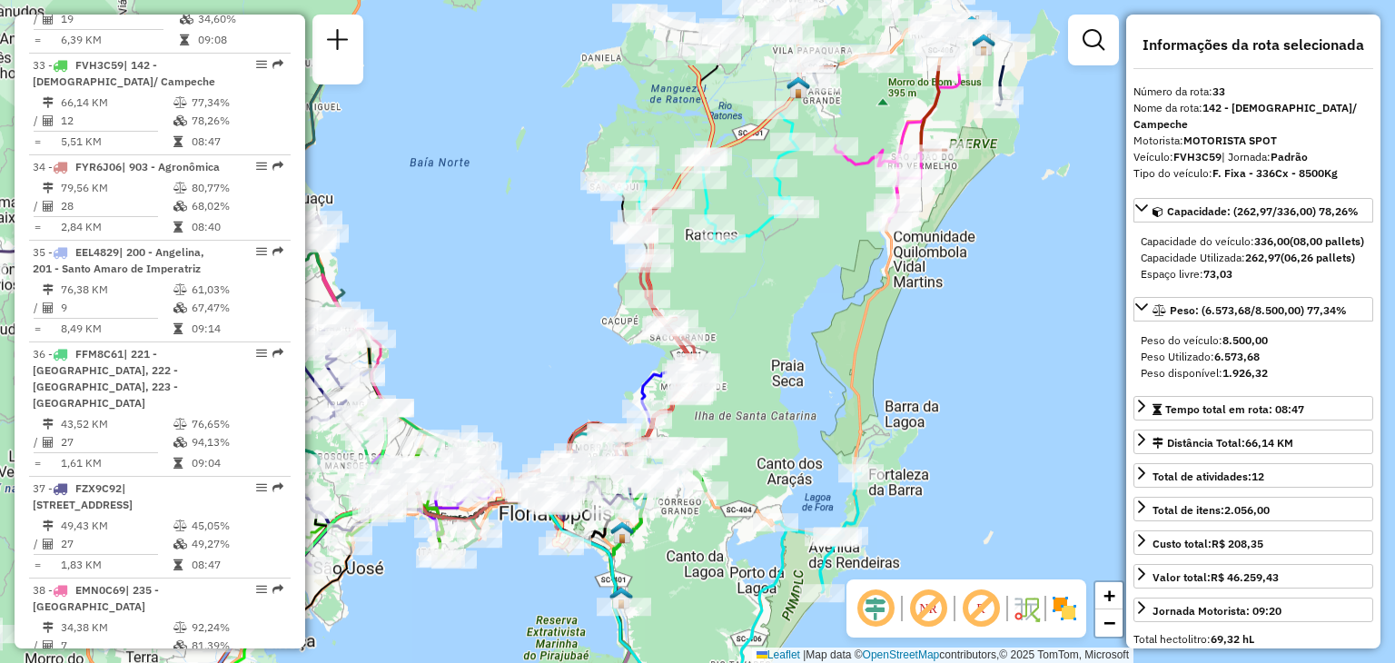
drag, startPoint x: 951, startPoint y: 306, endPoint x: 826, endPoint y: 437, distance: 181.2
click at [826, 437] on div "Janela de atendimento Grade de atendimento Capacidade Transportadoras Veículos …" at bounding box center [697, 331] width 1395 height 663
